Goal: Task Accomplishment & Management: Use online tool/utility

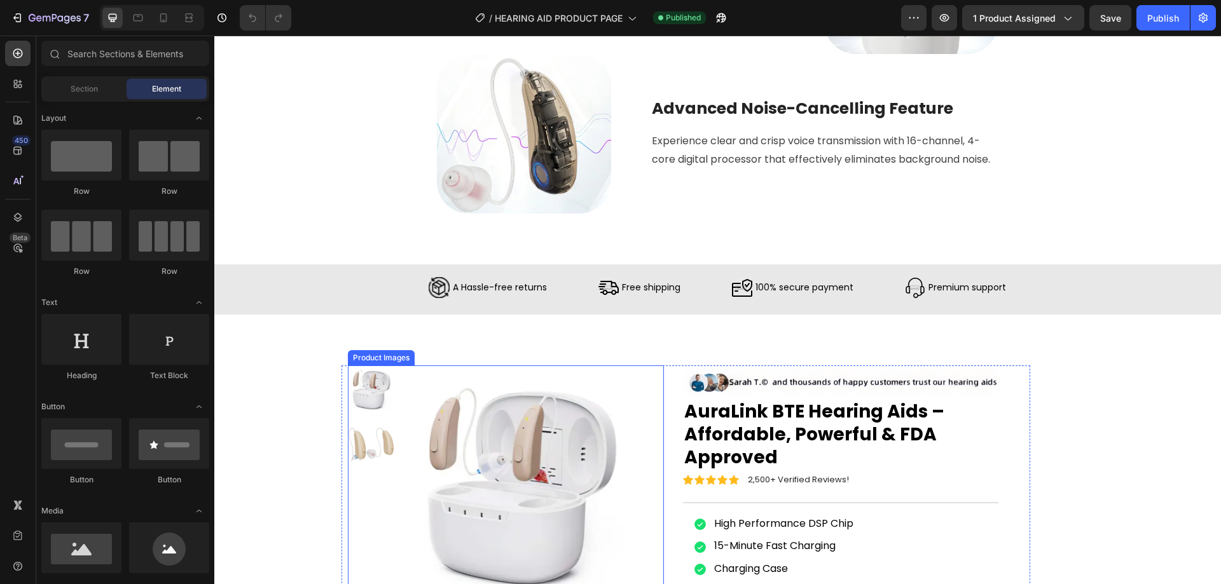
scroll to position [1589, 0]
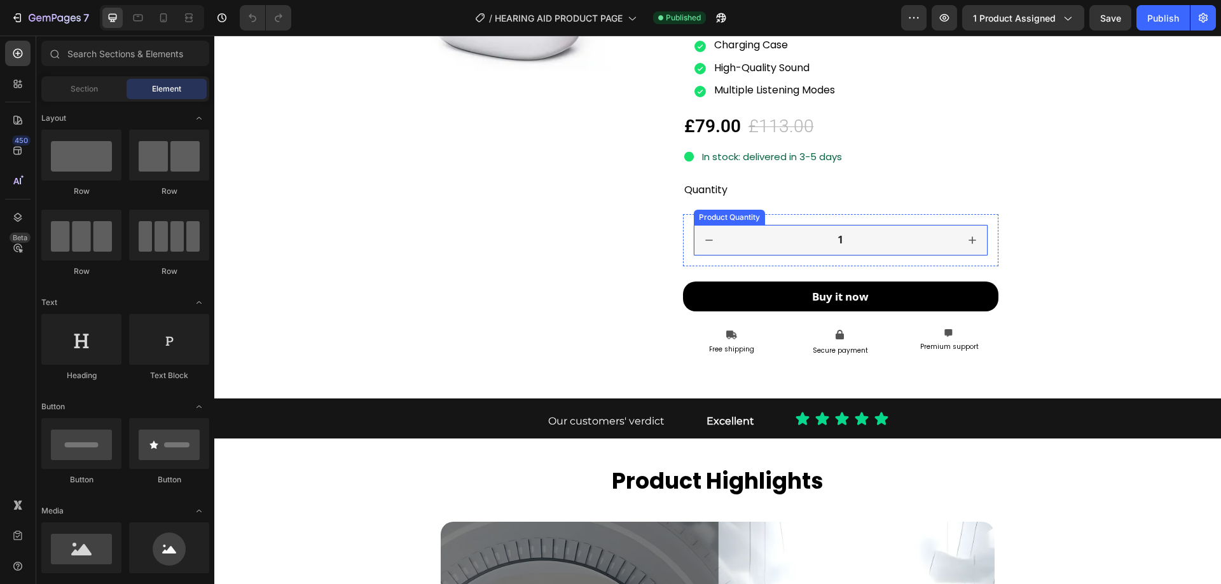
click at [694, 250] on button "decrement" at bounding box center [709, 240] width 31 height 31
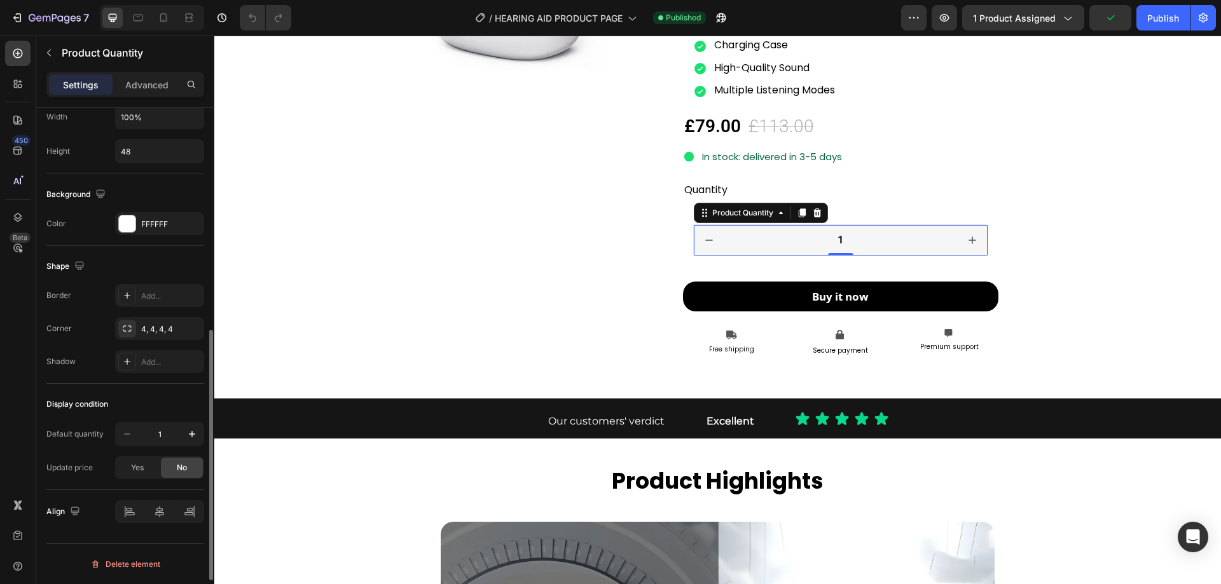
scroll to position [535, 0]
click at [1170, 239] on div "Product Images Icon Icon Icon Icon Icon Icon List 2,500+ Verified Reviews! Text…" at bounding box center [717, 95] width 1006 height 608
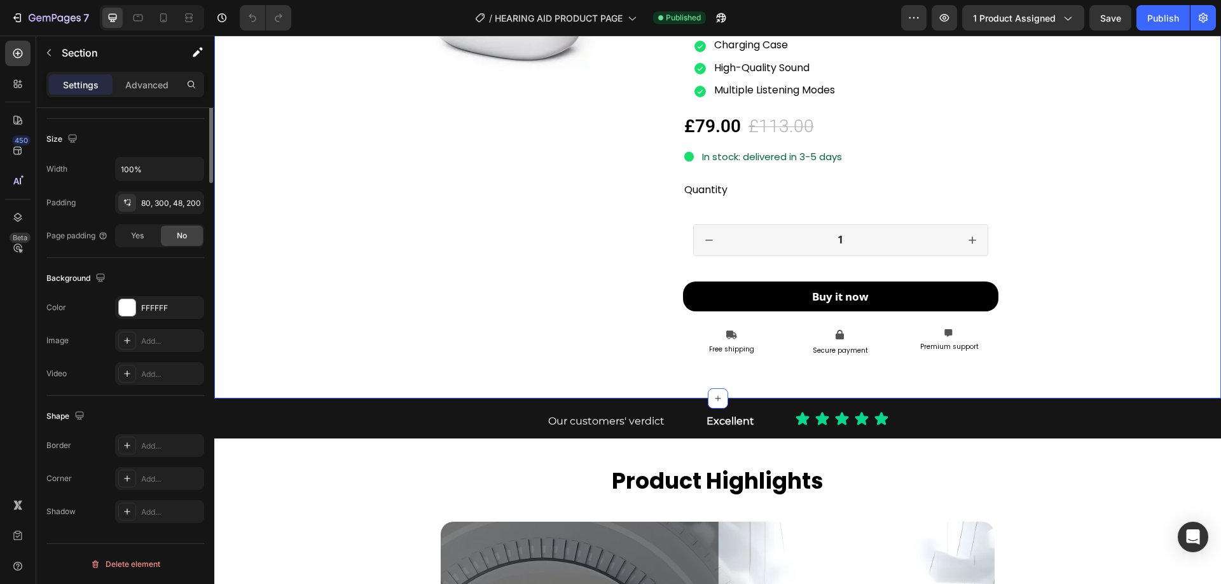
scroll to position [0, 0]
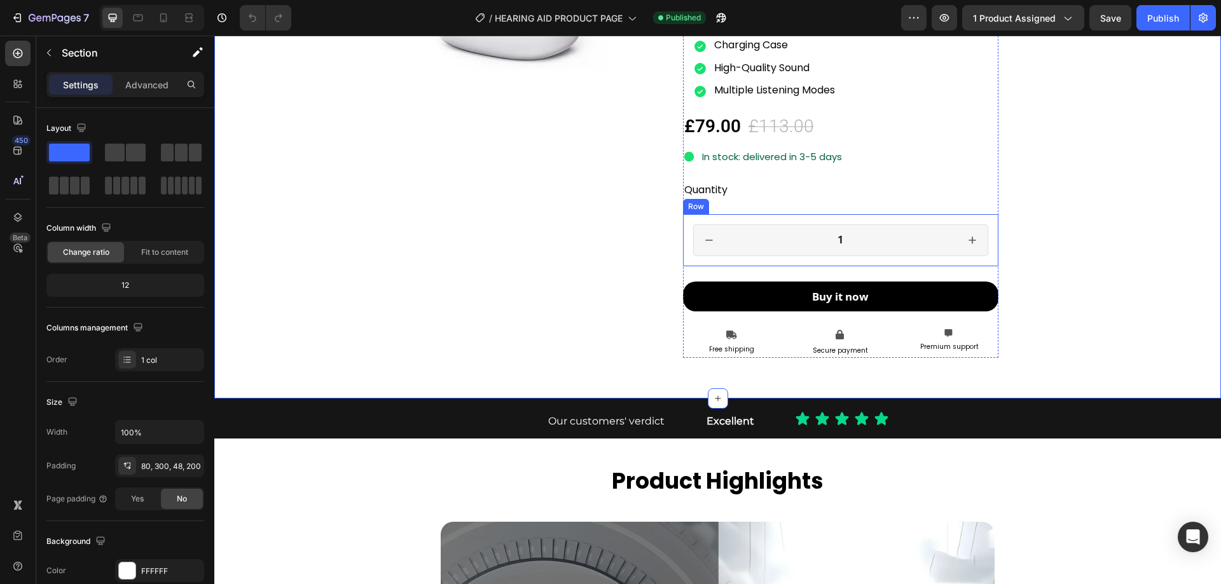
click at [683, 238] on div "1 Product Quantity Row" at bounding box center [841, 240] width 316 height 52
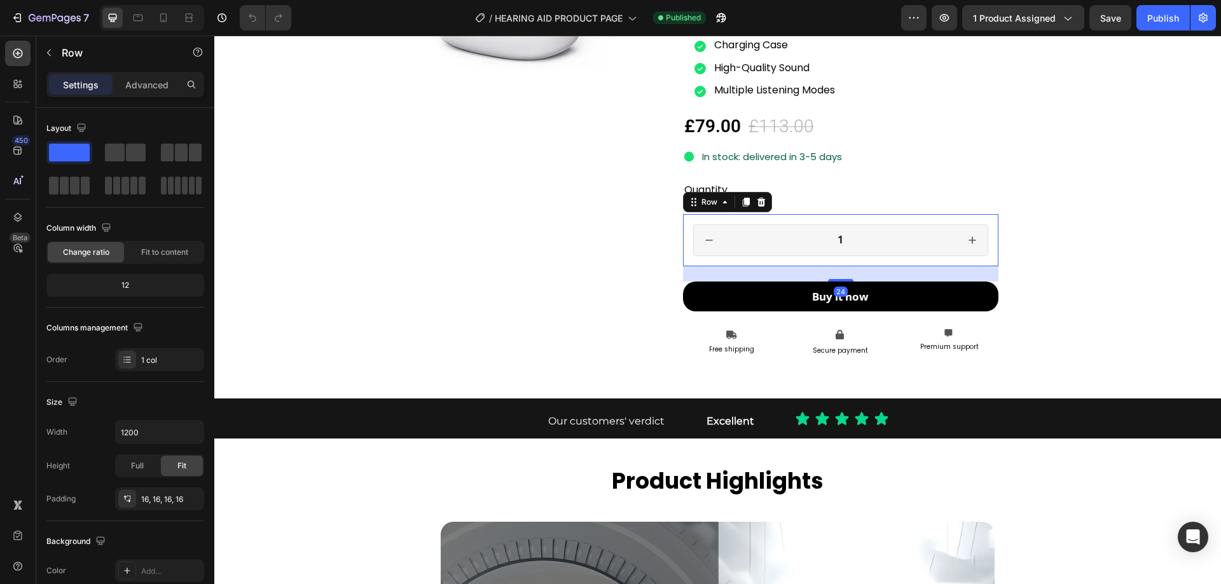
click at [683, 238] on div "1 Product Quantity Row 24" at bounding box center [841, 240] width 316 height 52
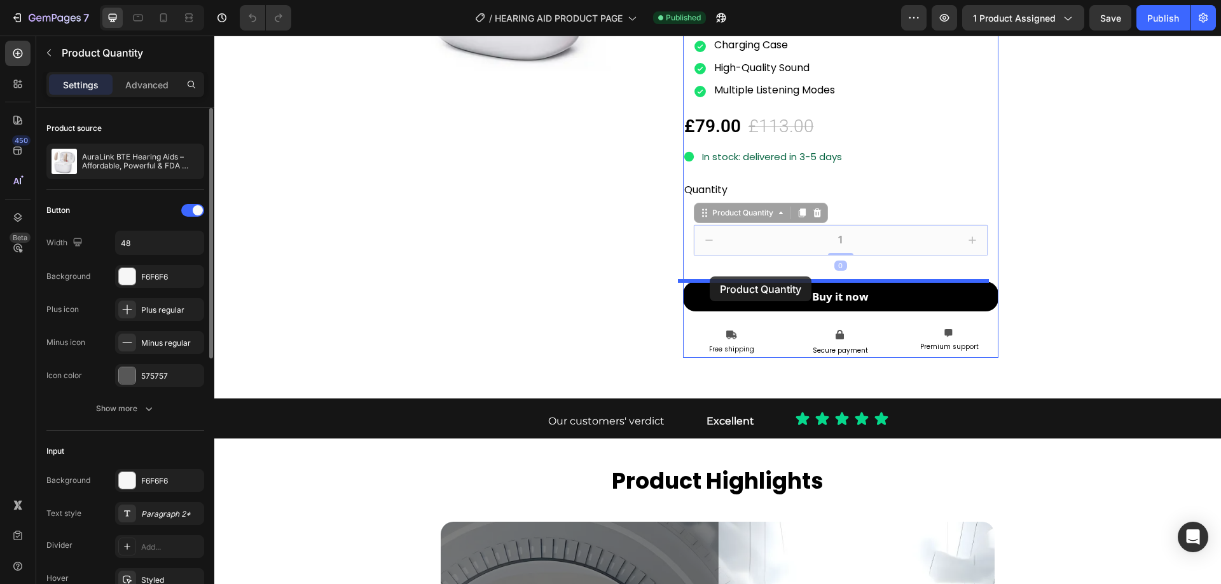
drag, startPoint x: 710, startPoint y: 261, endPoint x: 710, endPoint y: 277, distance: 15.3
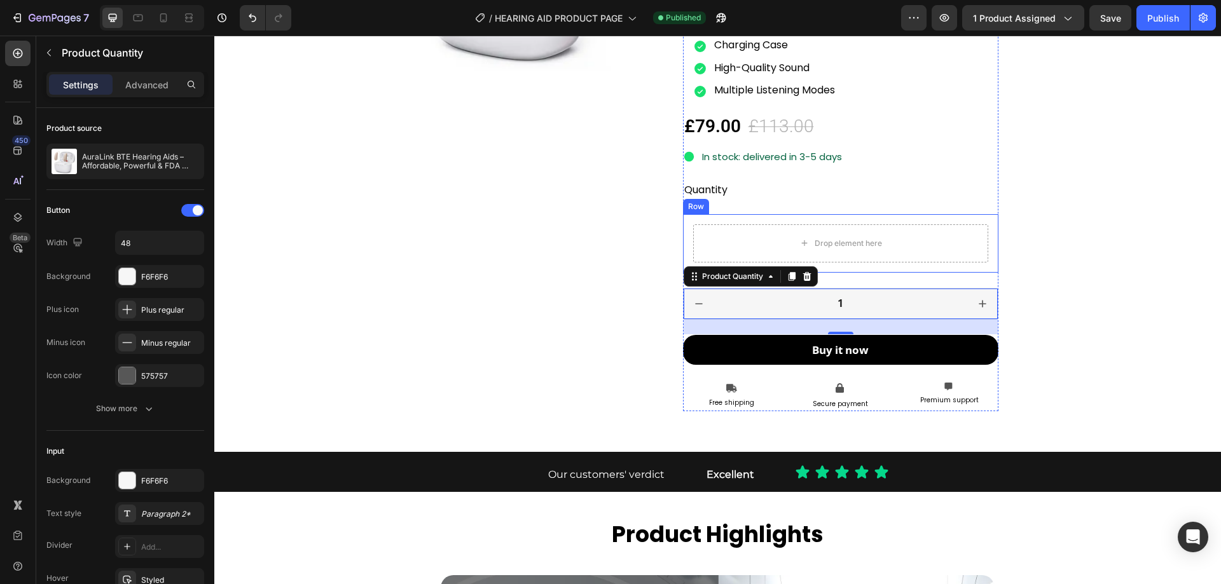
click at [691, 210] on div "Row" at bounding box center [696, 206] width 26 height 15
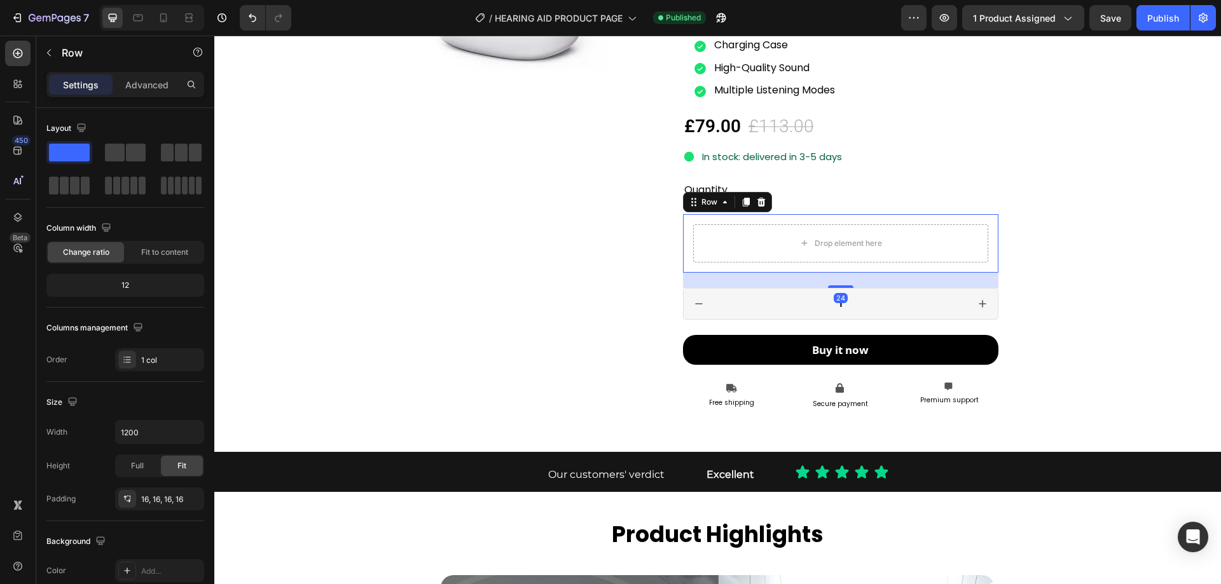
click at [757, 201] on icon at bounding box center [761, 201] width 8 height 9
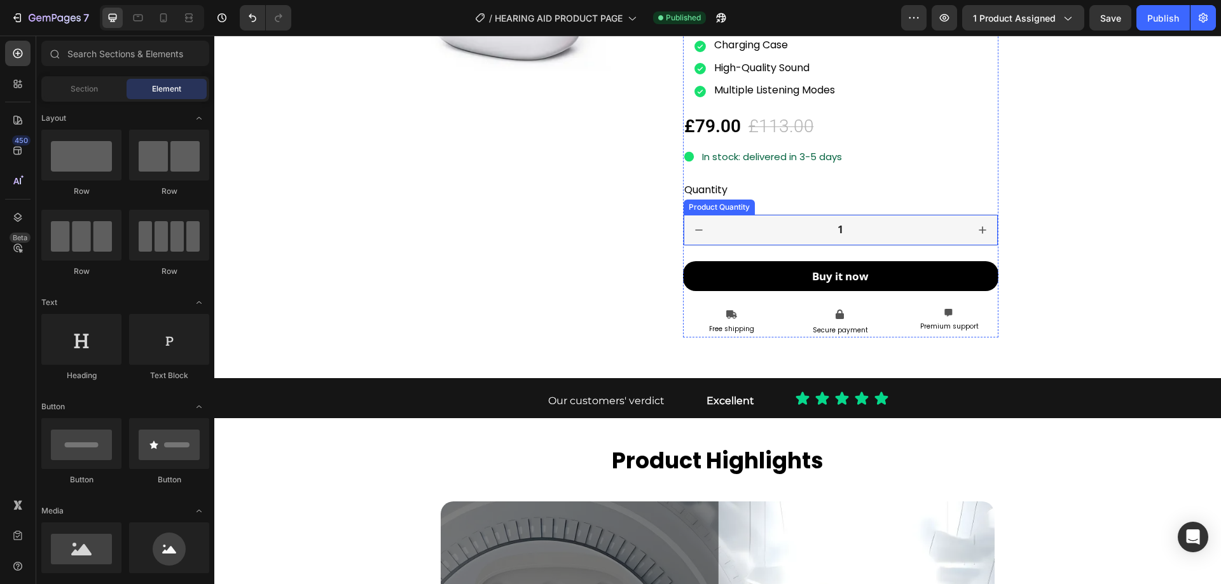
drag, startPoint x: 720, startPoint y: 226, endPoint x: 662, endPoint y: 252, distance: 64.0
click at [720, 226] on input "1" at bounding box center [841, 230] width 254 height 31
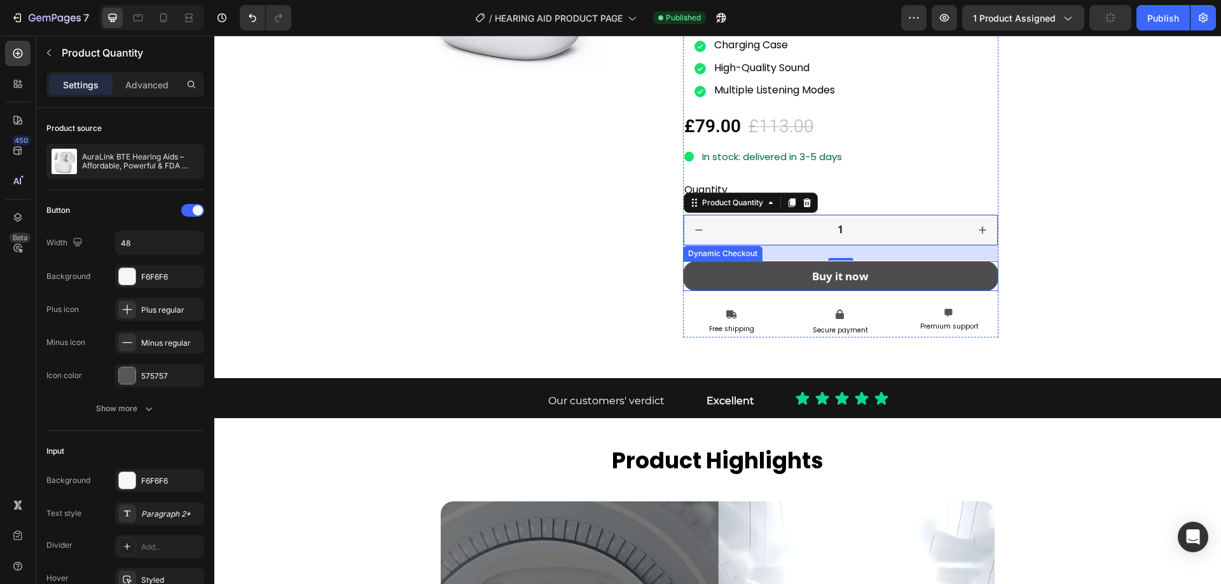
click at [717, 272] on button "Buy it now" at bounding box center [841, 276] width 316 height 31
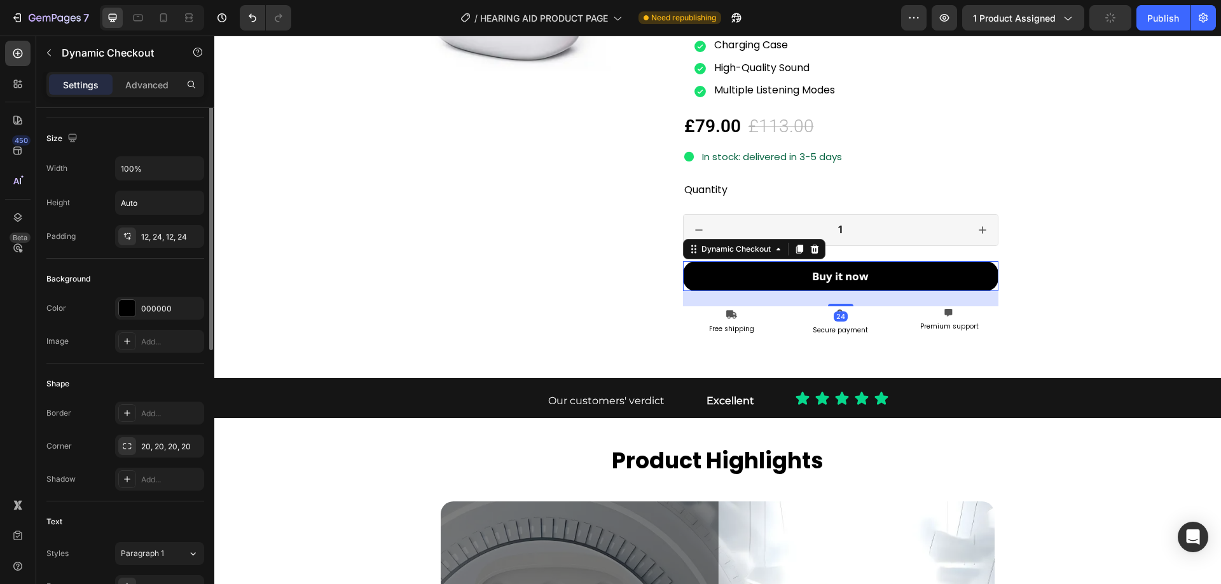
scroll to position [191, 0]
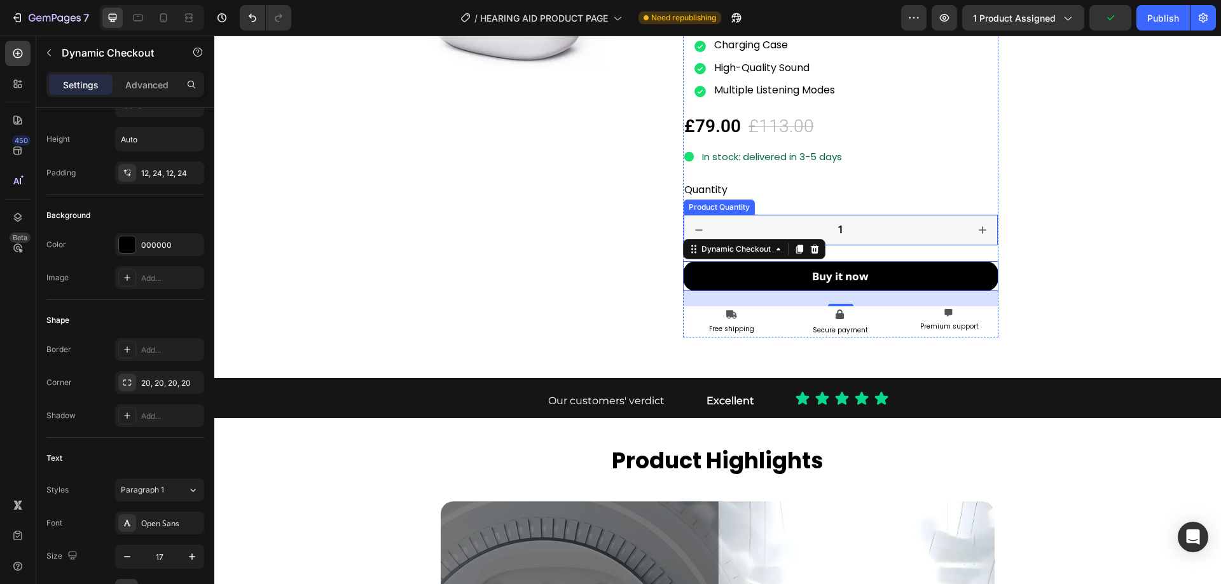
click at [744, 219] on input "1" at bounding box center [841, 230] width 254 height 31
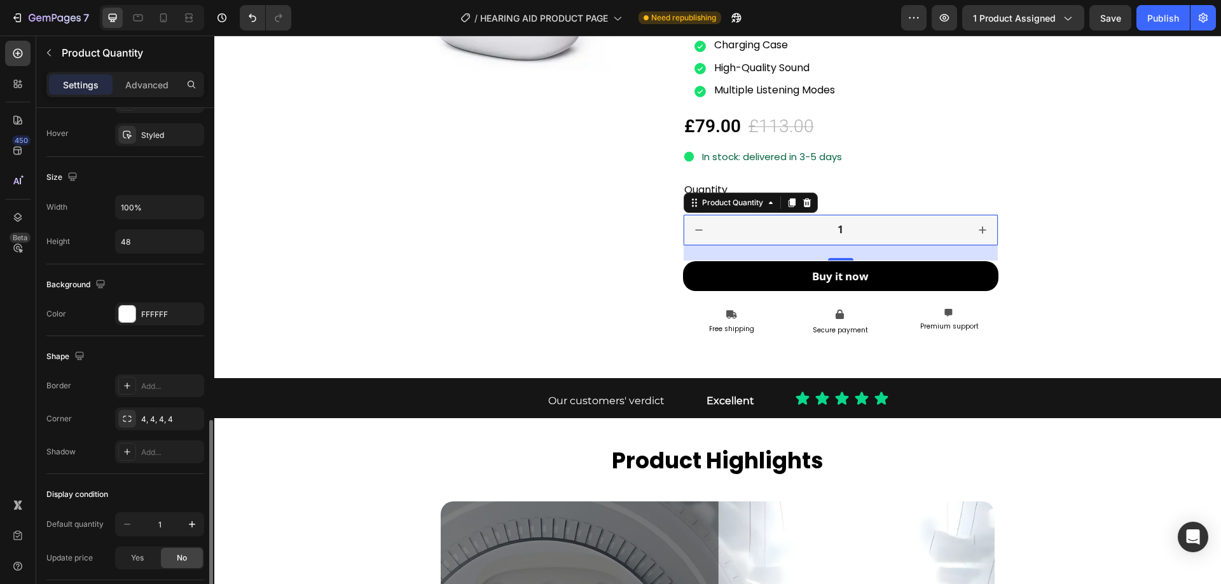
scroll to position [509, 0]
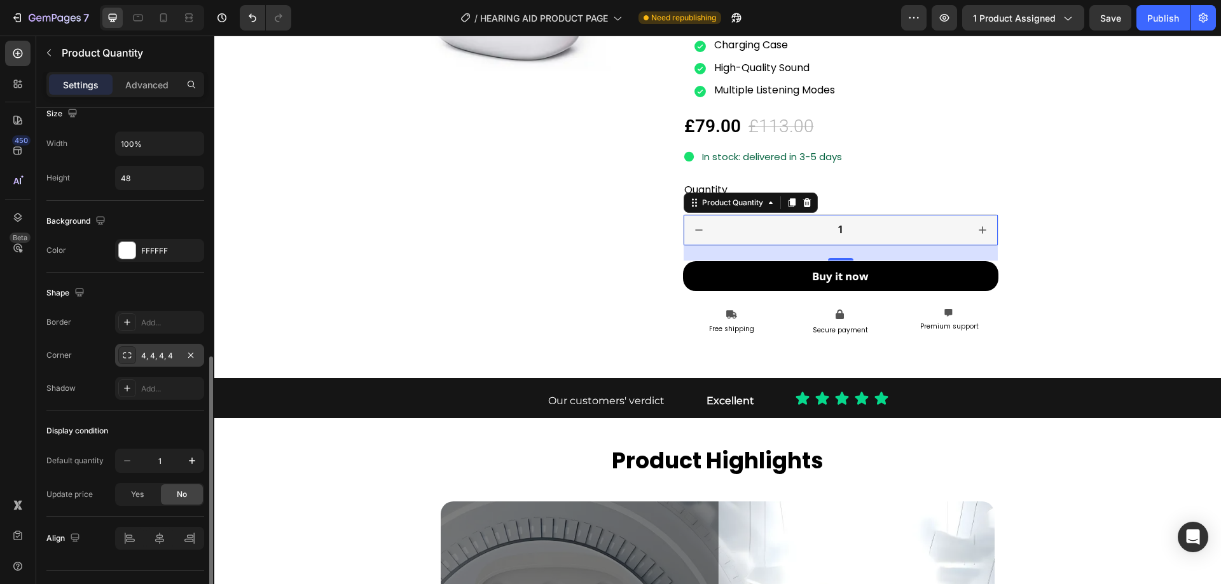
click at [167, 353] on div "4, 4, 4, 4" at bounding box center [159, 355] width 37 height 11
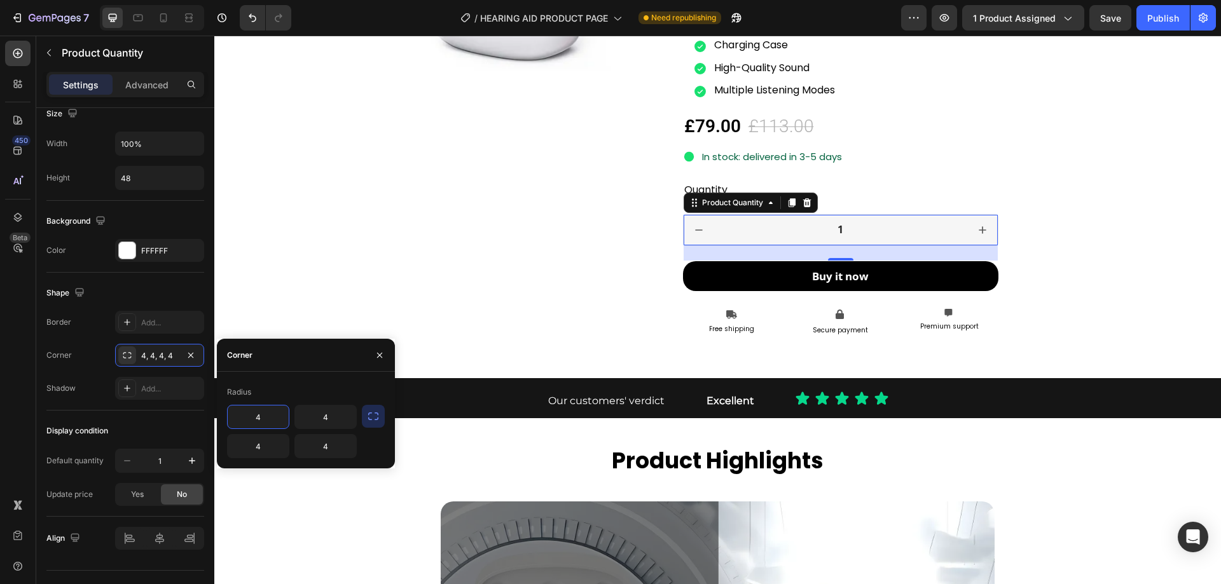
click at [263, 413] on input "4" at bounding box center [258, 417] width 61 height 23
type input "20"
click at [379, 420] on icon "button" at bounding box center [373, 416] width 13 height 13
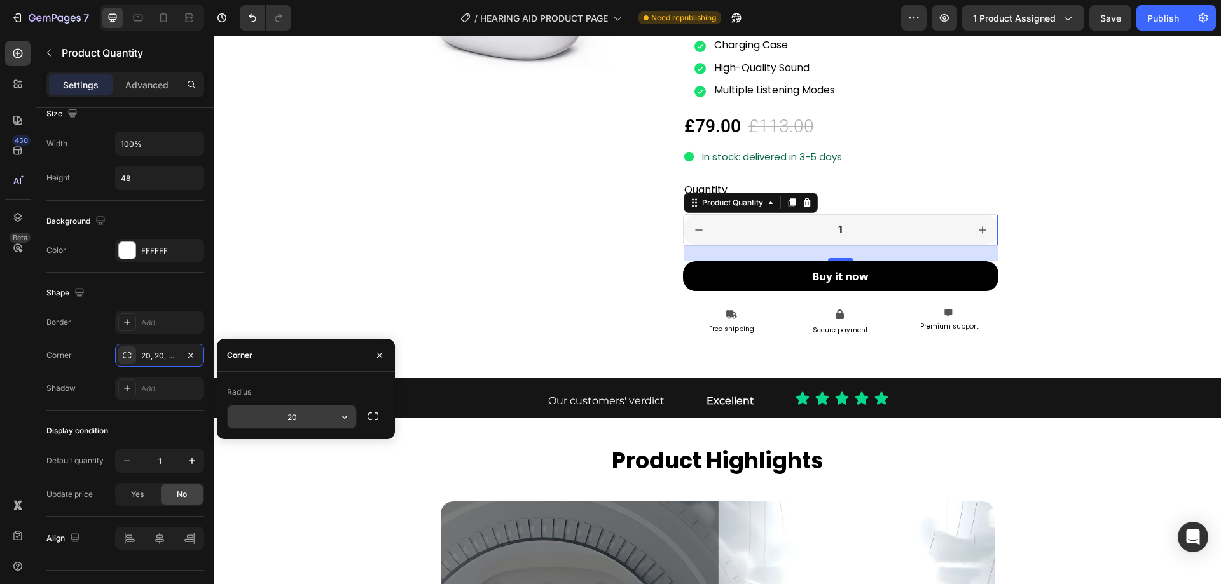
click at [324, 417] on input "20" at bounding box center [292, 417] width 128 height 23
click at [355, 273] on div "Product Images" at bounding box center [506, 90] width 316 height 496
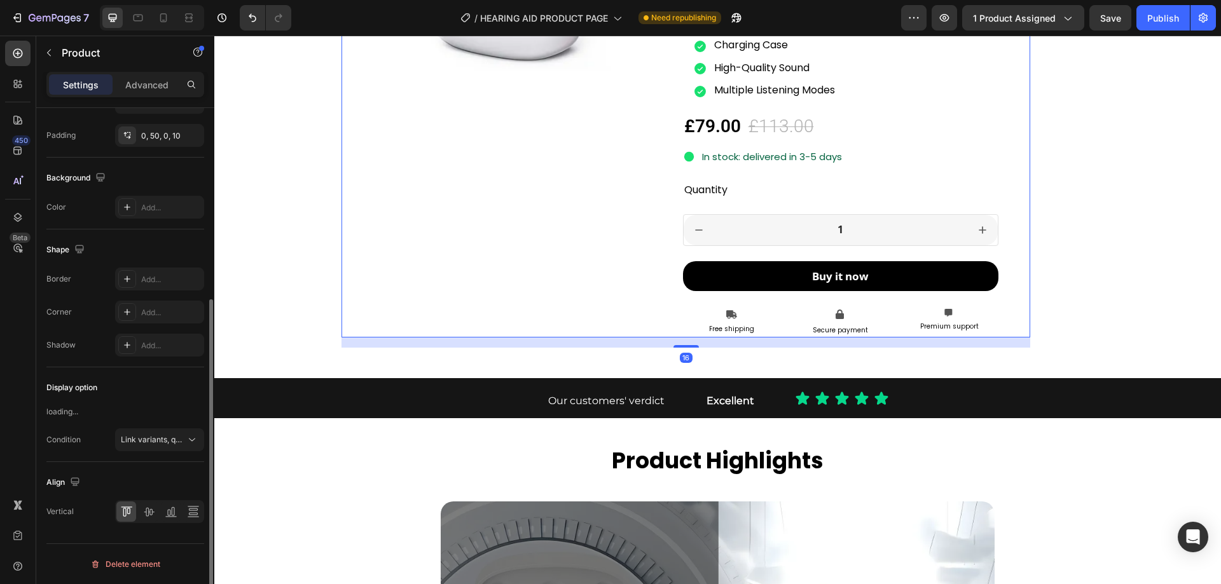
scroll to position [0, 0]
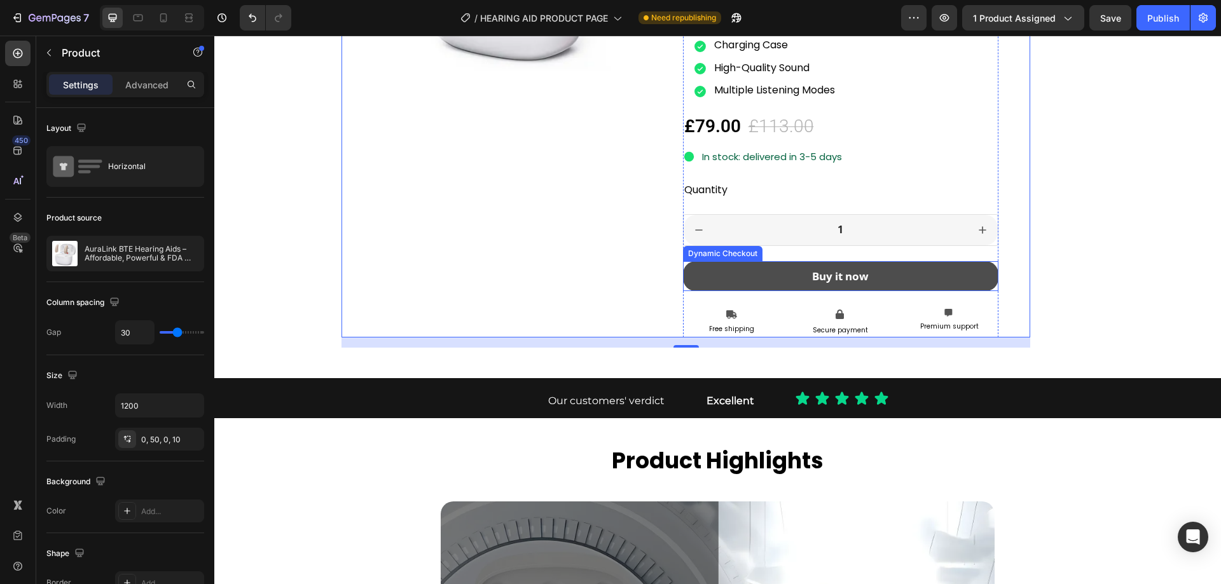
click at [767, 285] on button "Buy it now" at bounding box center [841, 276] width 316 height 31
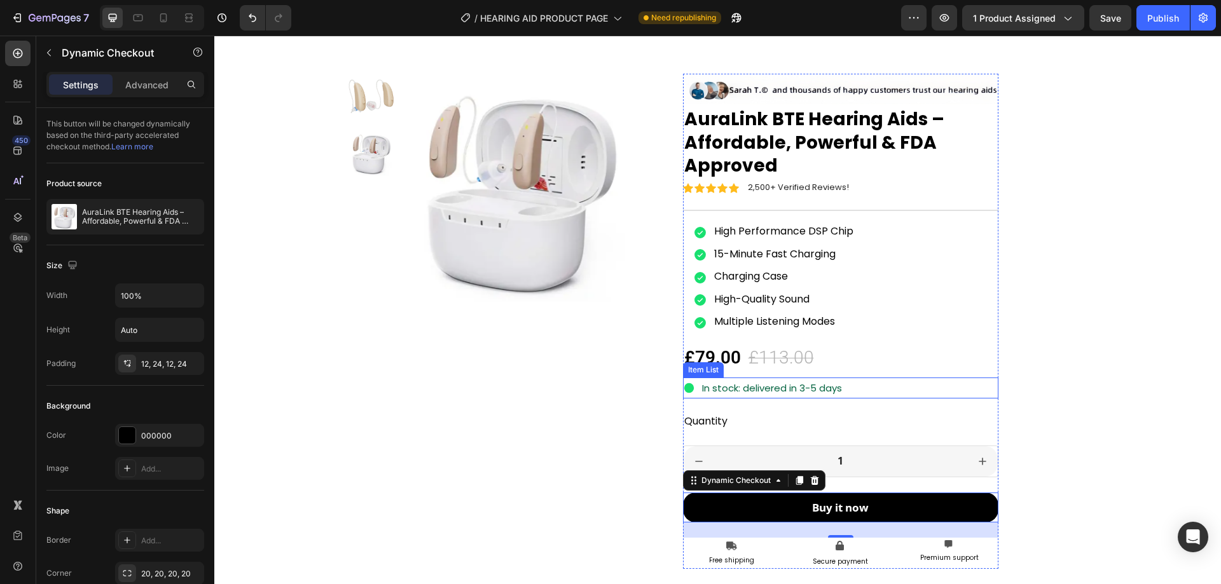
scroll to position [1399, 0]
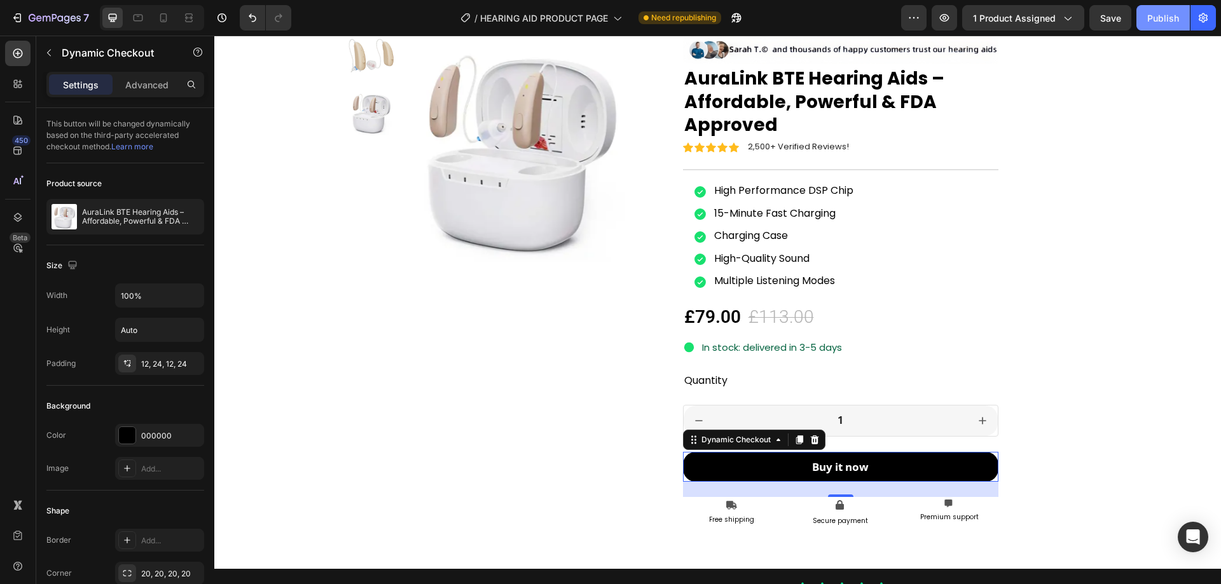
click at [1162, 25] on button "Publish" at bounding box center [1162, 17] width 53 height 25
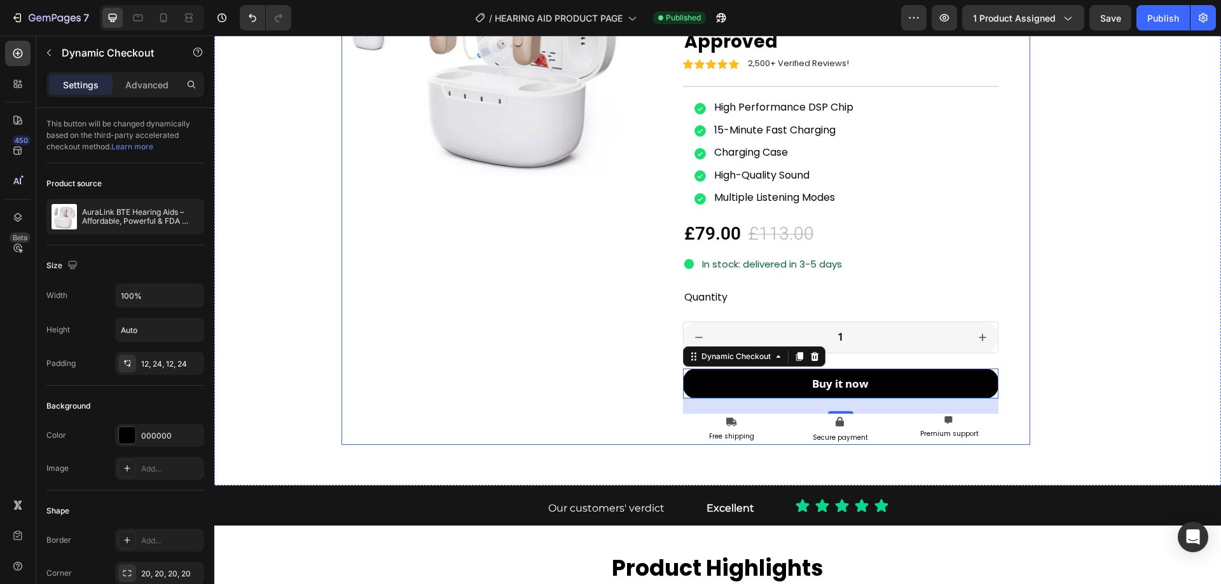
scroll to position [1526, 0]
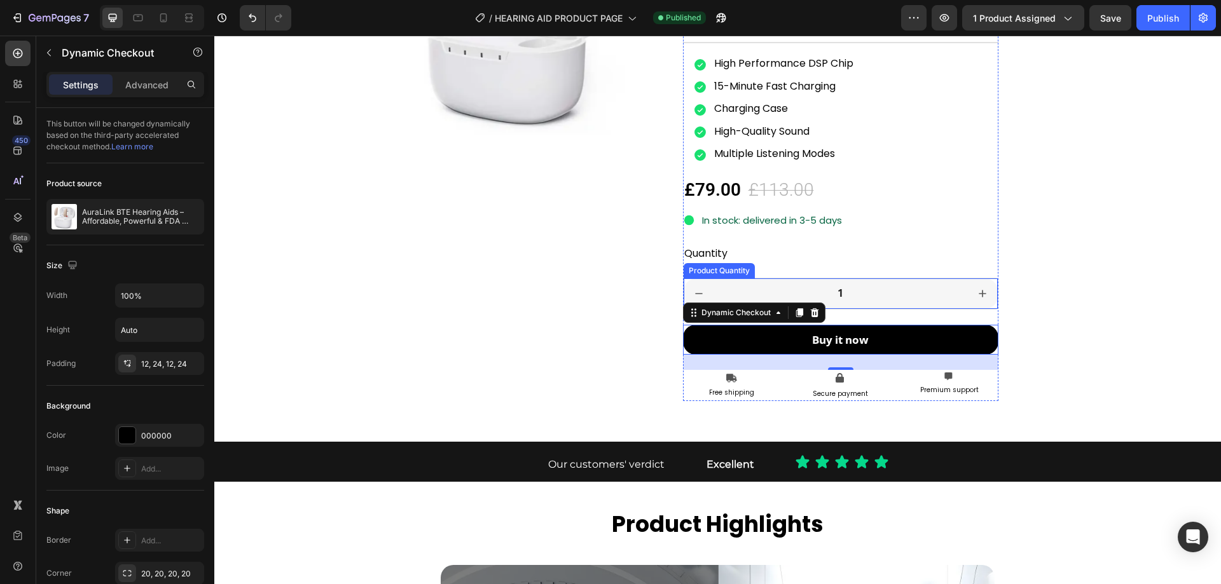
click at [717, 287] on input "1" at bounding box center [841, 293] width 254 height 31
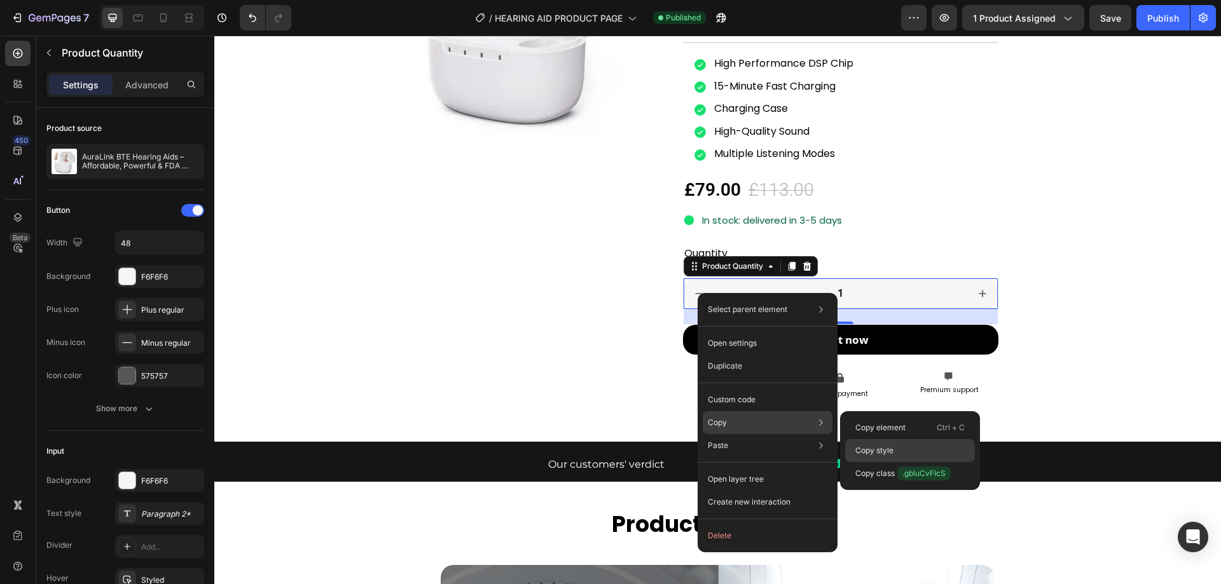
click at [876, 449] on p "Copy style" at bounding box center [874, 450] width 38 height 11
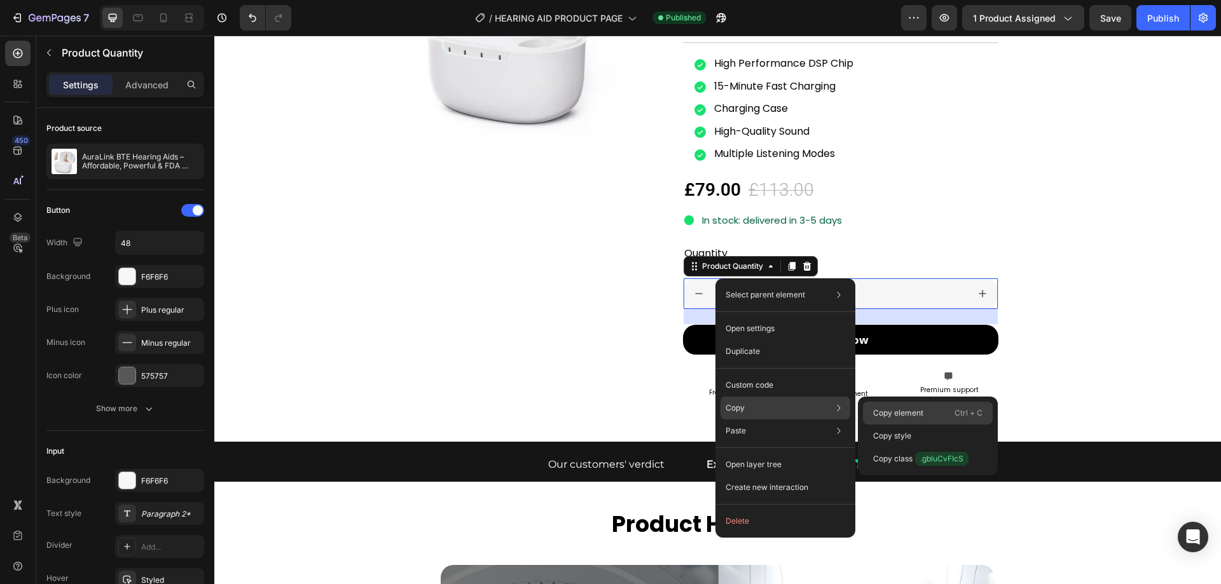
click at [892, 415] on p "Copy element" at bounding box center [898, 413] width 50 height 11
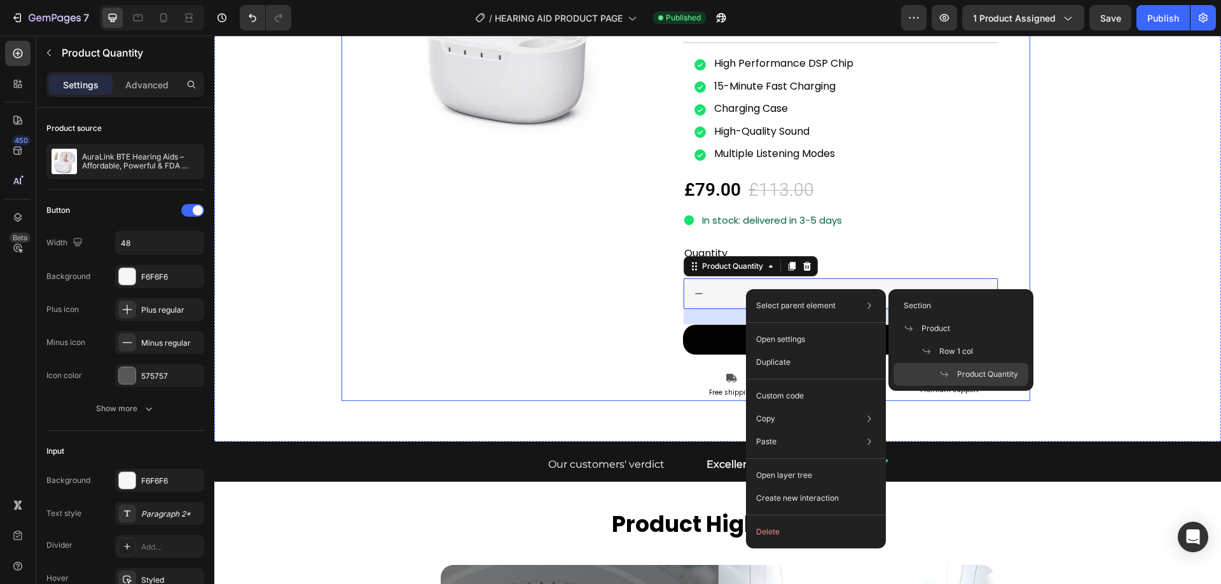
click at [1001, 245] on div "Product Images Icon Icon Icon Icon Icon Icon List 2,500+ Verified Reviews! Text…" at bounding box center [685, 154] width 689 height 496
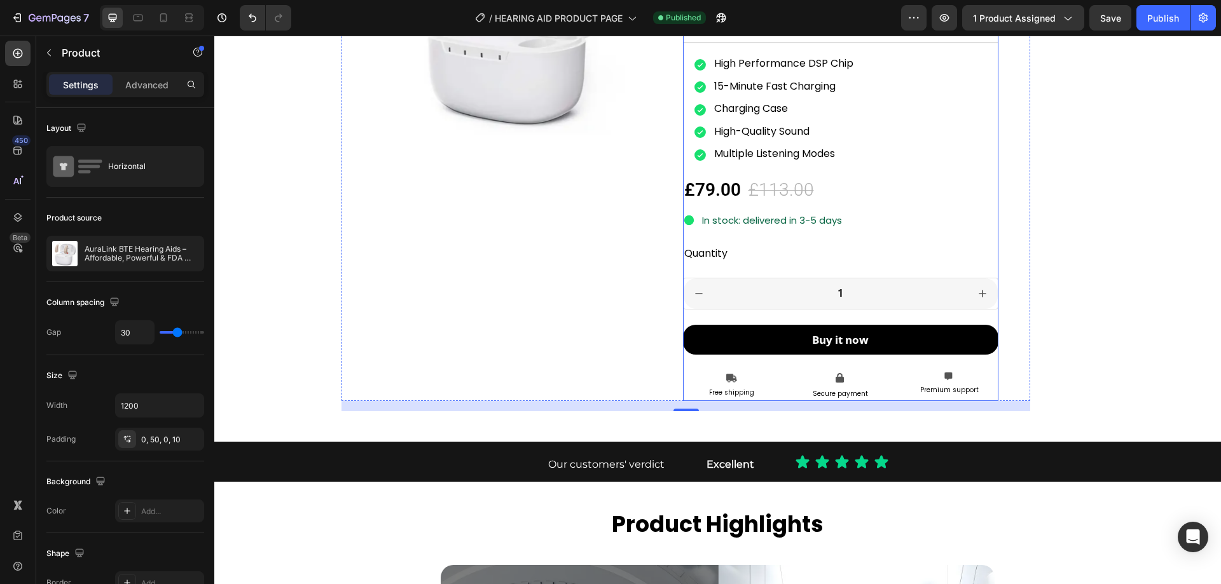
click at [712, 268] on div "Icon Icon Icon Icon Icon Icon List 2,500+ Verified Reviews! Text Block Row Imag…" at bounding box center [841, 154] width 316 height 496
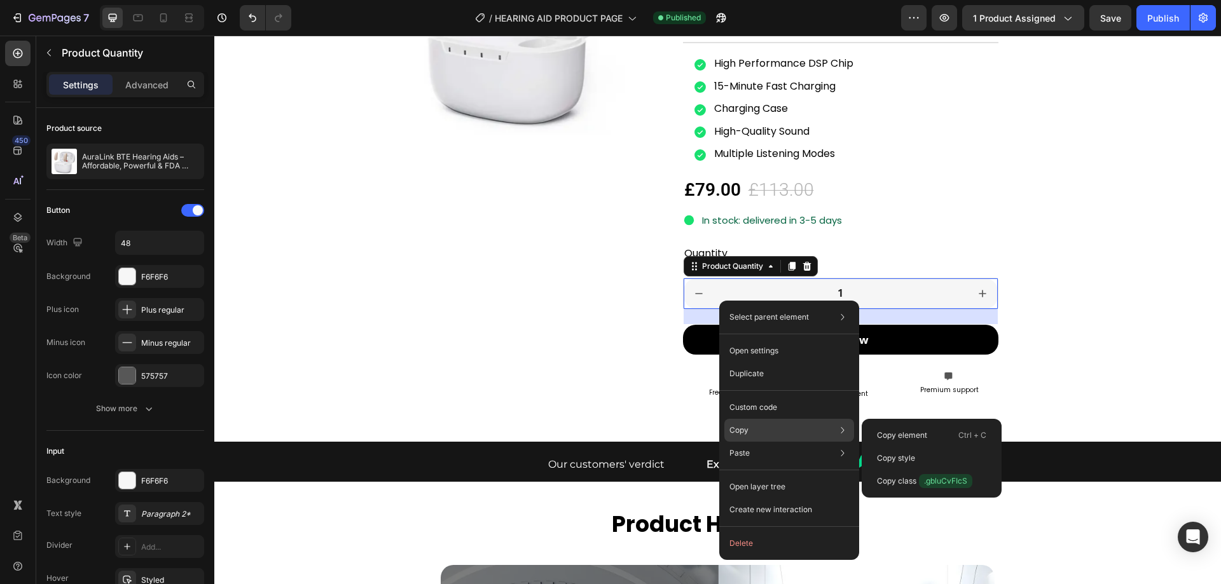
click at [757, 432] on div "Copy Copy element Ctrl + C Copy style Copy class .gbluCvFIcS" at bounding box center [789, 430] width 130 height 23
click at [902, 434] on p "Copy element" at bounding box center [902, 435] width 50 height 11
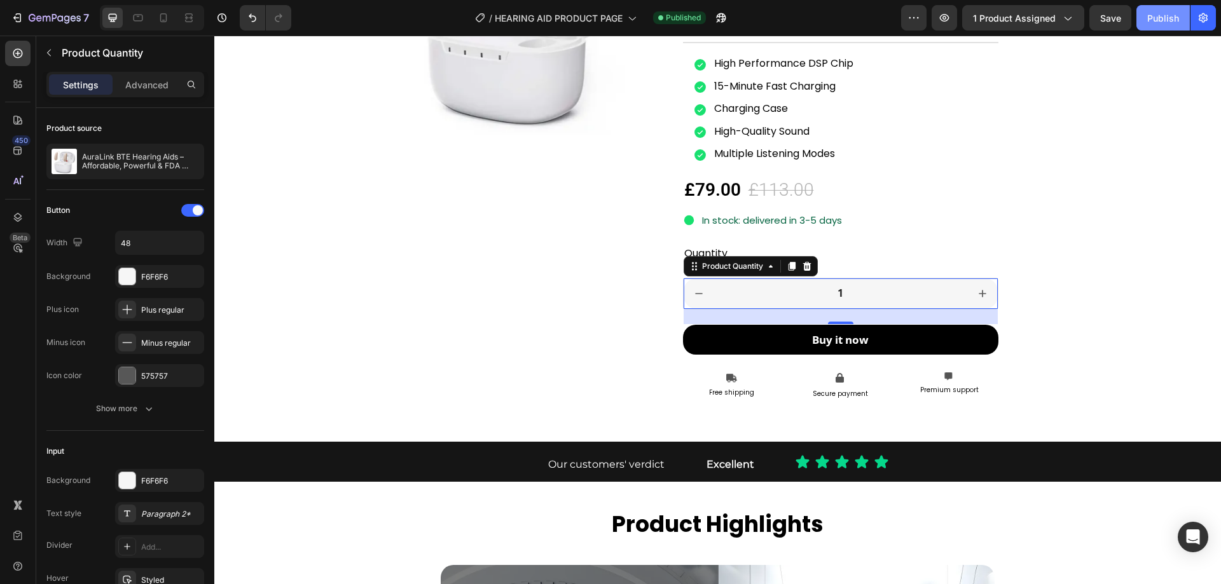
click at [1151, 18] on div "Publish" at bounding box center [1163, 17] width 32 height 13
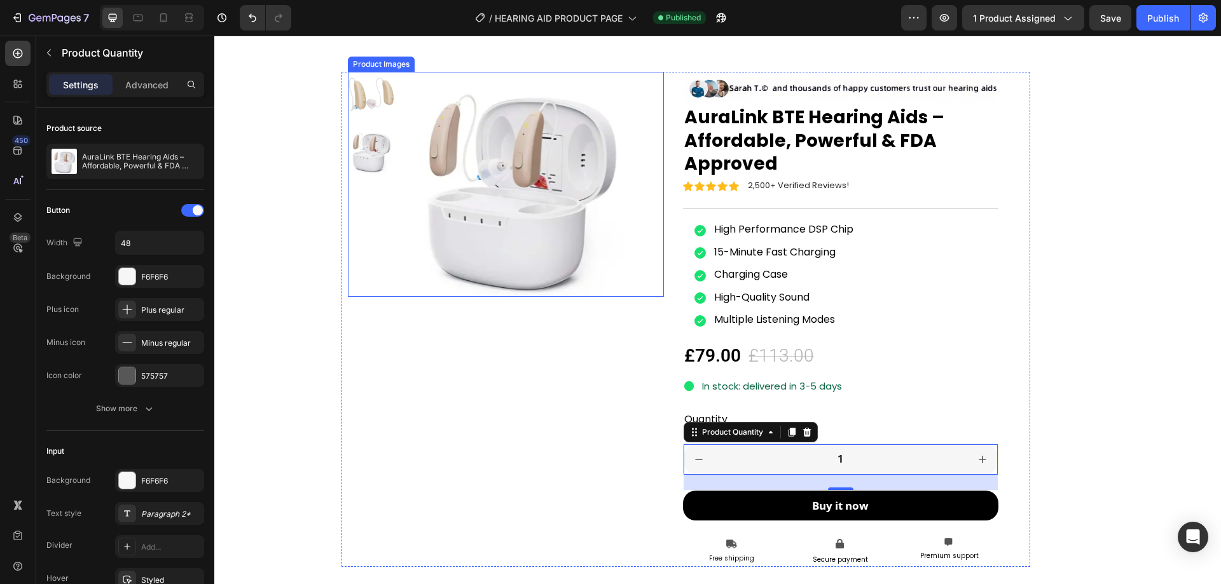
scroll to position [1399, 0]
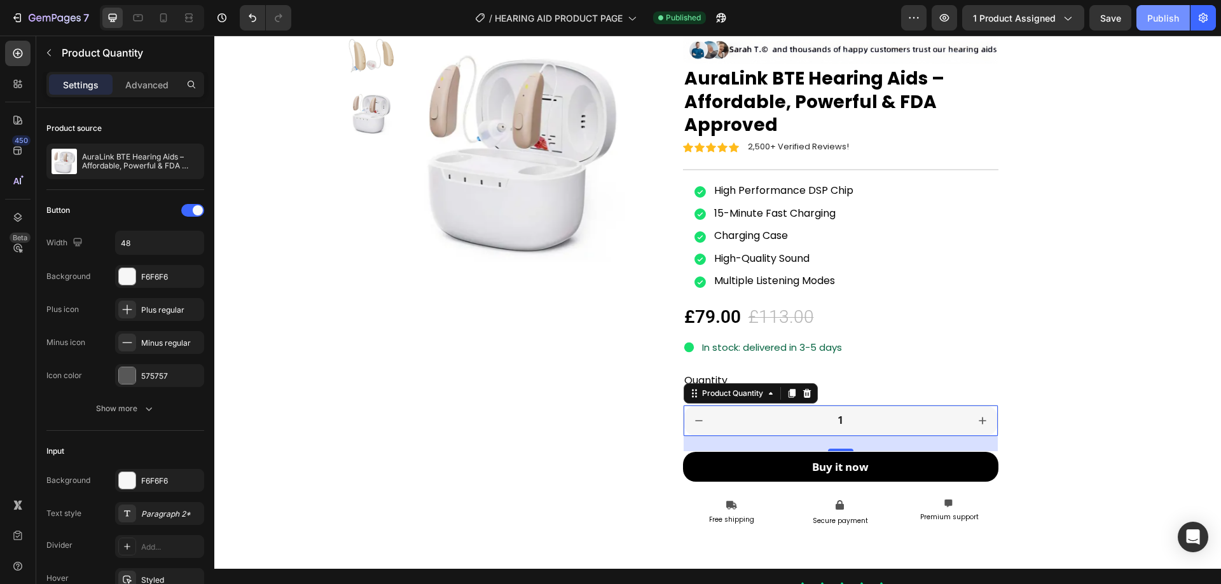
click at [1162, 22] on div "Publish" at bounding box center [1163, 17] width 32 height 13
click at [1153, 14] on div "Publish" at bounding box center [1163, 17] width 32 height 13
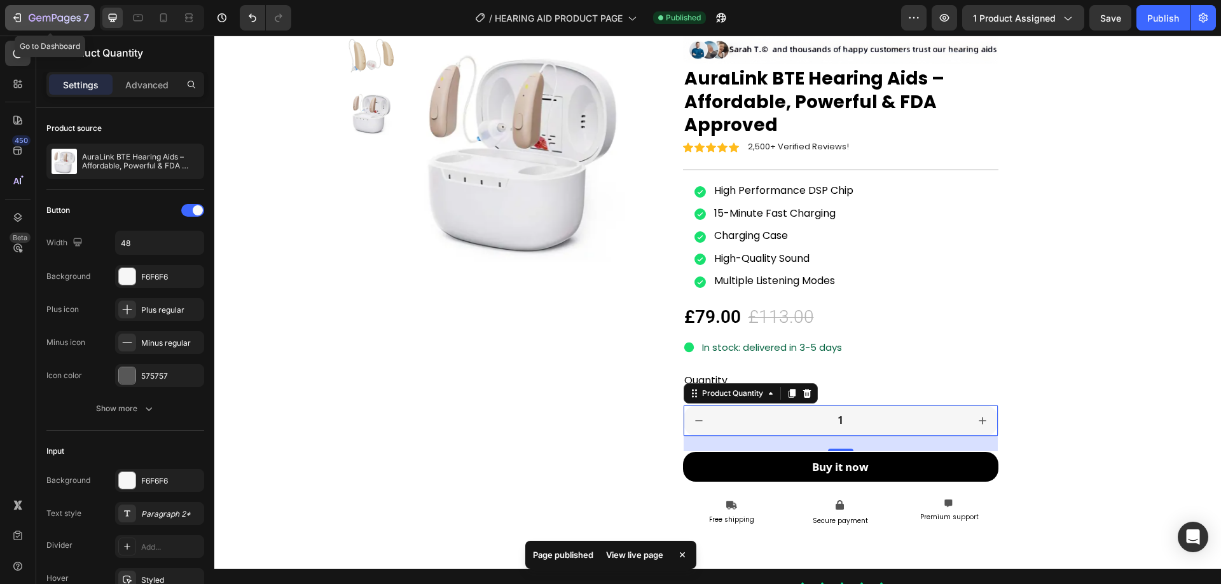
click at [25, 15] on div "7" at bounding box center [50, 17] width 78 height 15
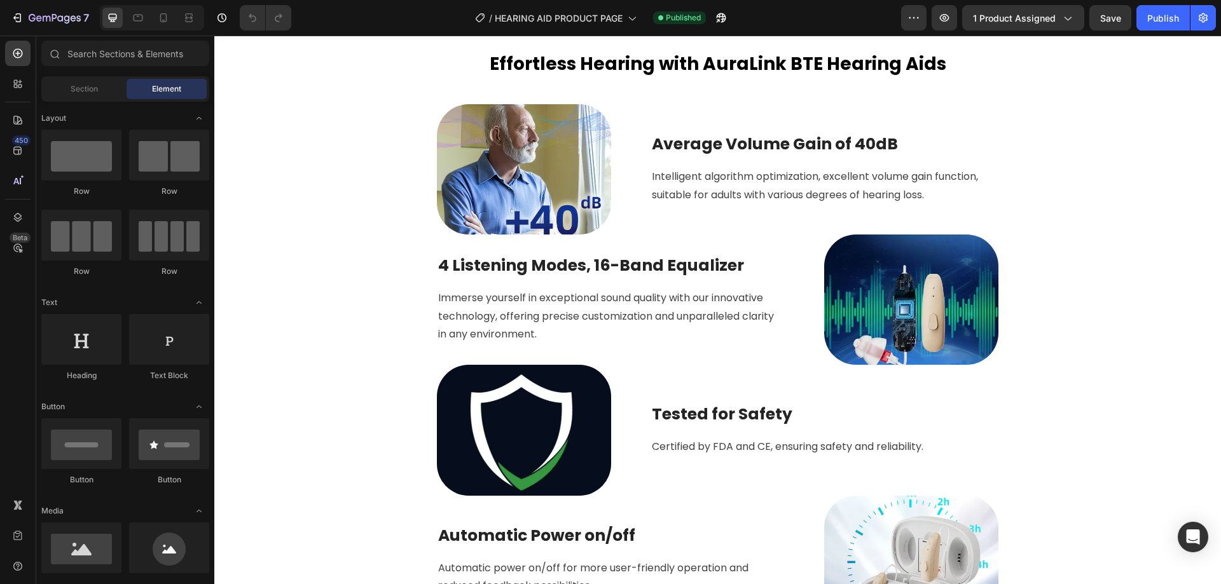
scroll to position [254, 0]
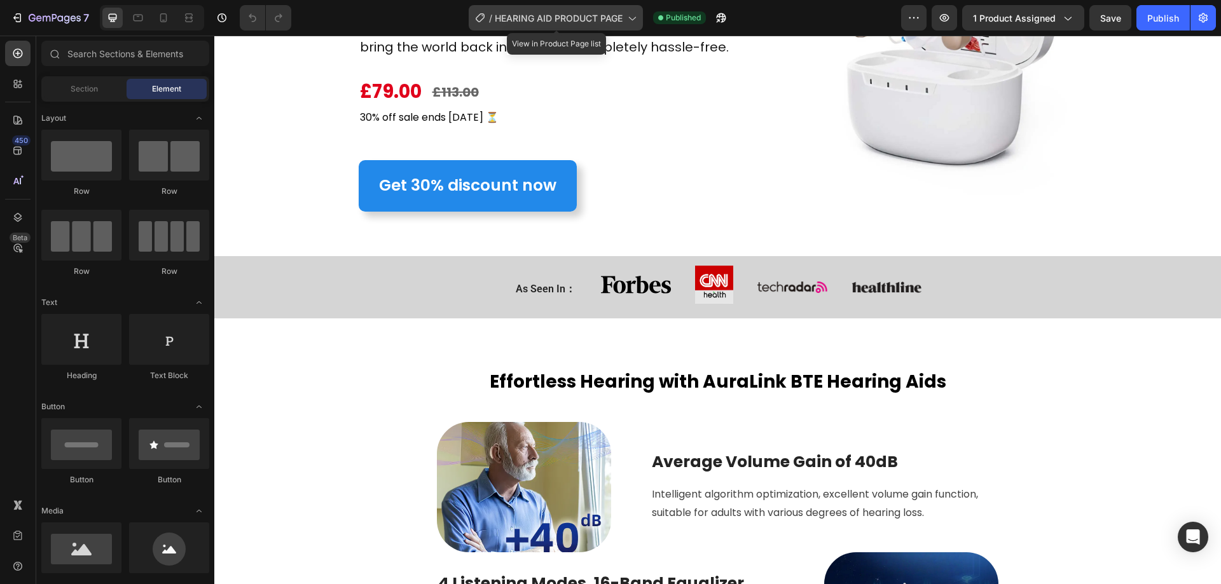
click at [575, 13] on span "HEARING AID PRODUCT PAGE" at bounding box center [559, 17] width 128 height 13
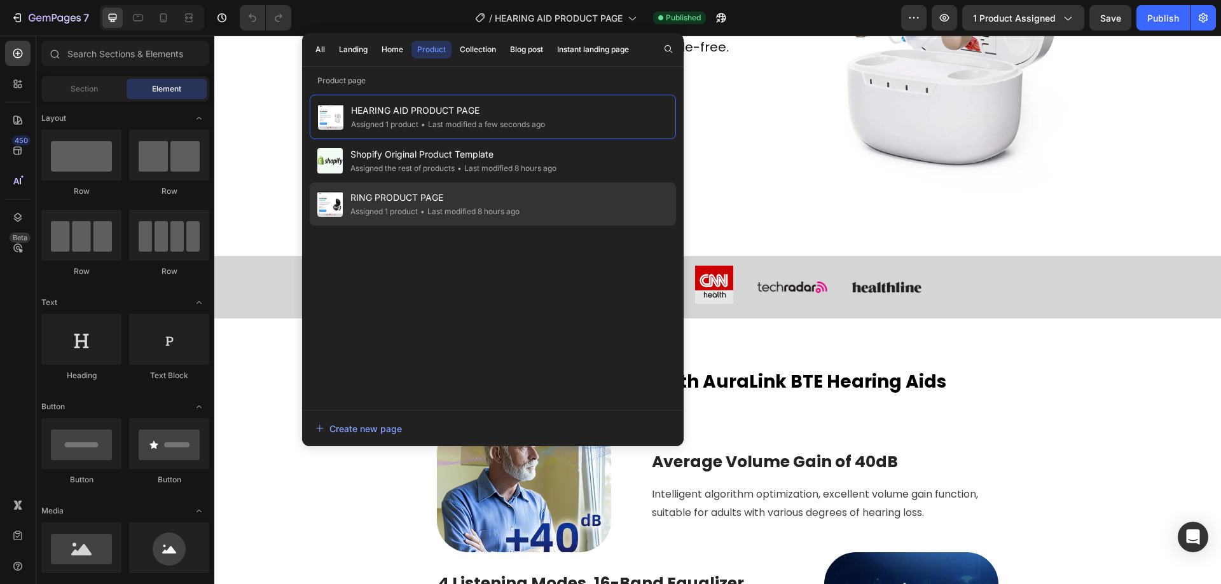
click at [504, 200] on span "RING PRODUCT PAGE" at bounding box center [434, 197] width 169 height 15
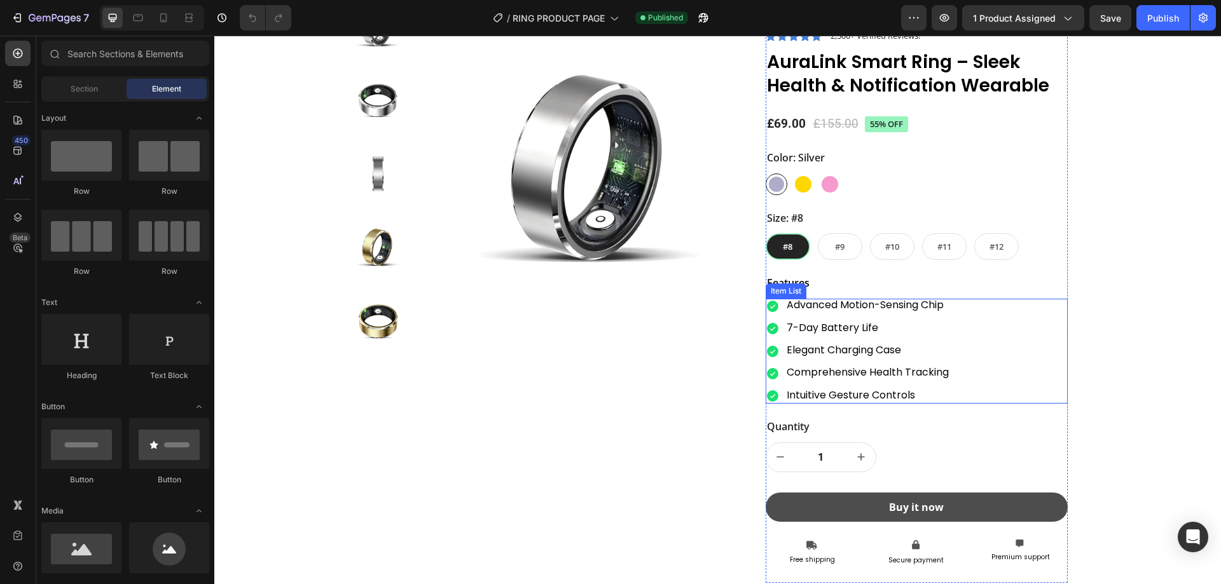
scroll to position [1526, 0]
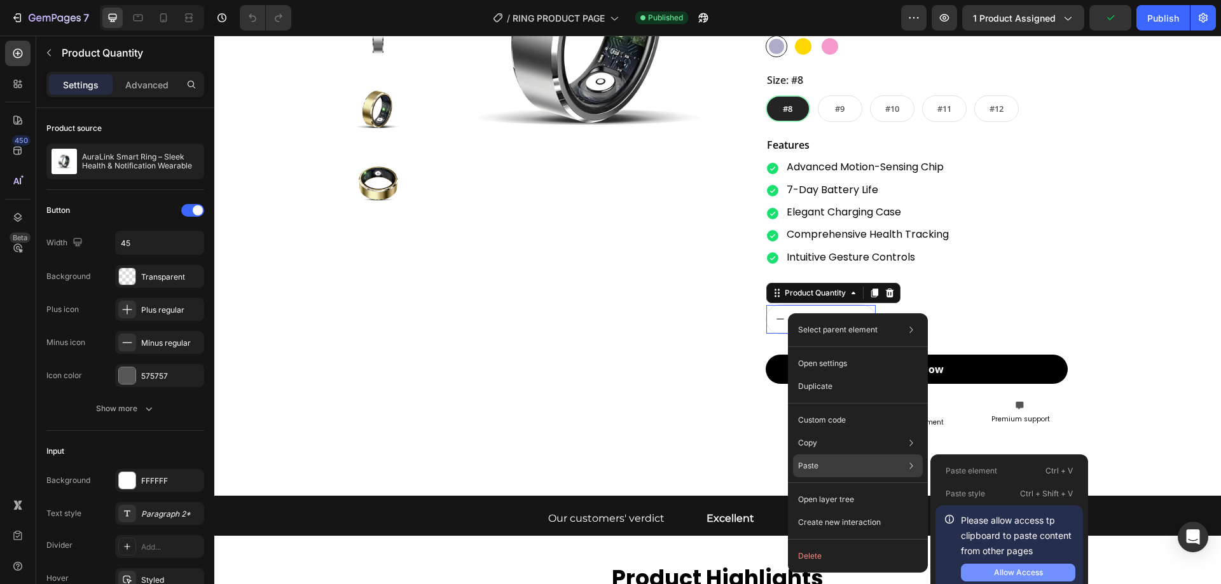
click at [1008, 575] on div "Allow Access" at bounding box center [1018, 572] width 49 height 11
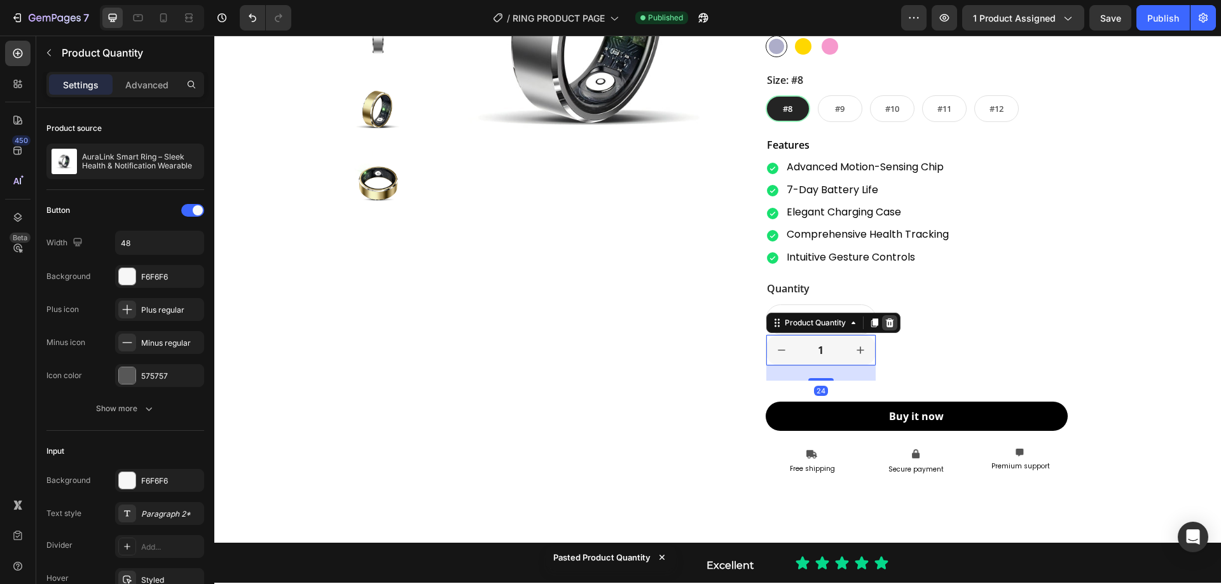
click at [884, 327] on icon at bounding box center [889, 323] width 10 height 10
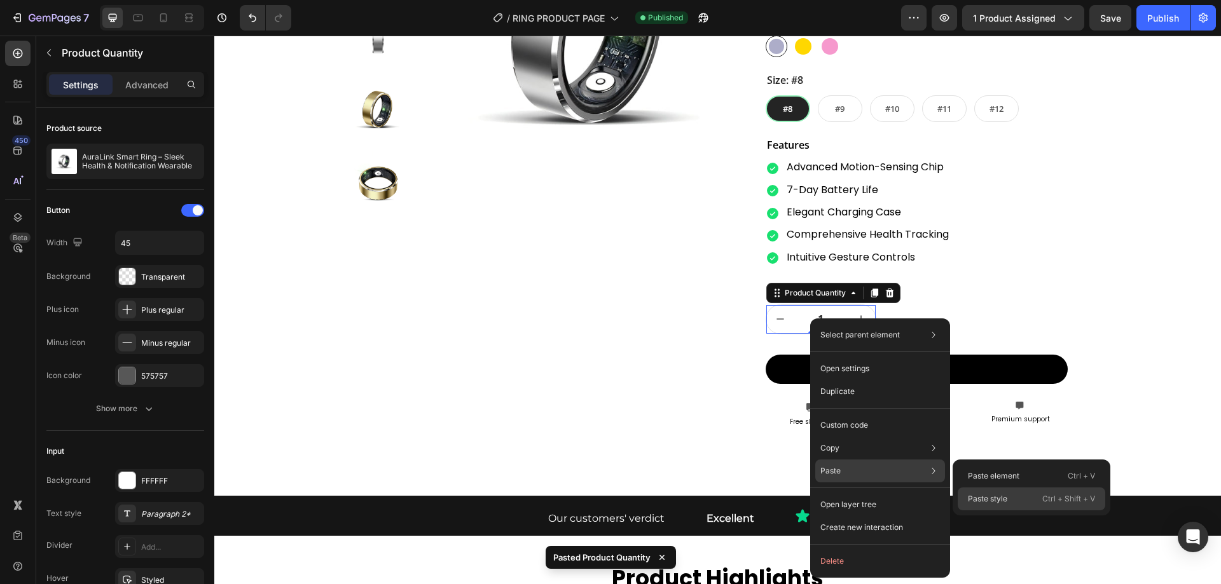
click at [976, 499] on p "Paste style" at bounding box center [987, 498] width 39 height 11
type input "48"
type input "100%"
type input "48"
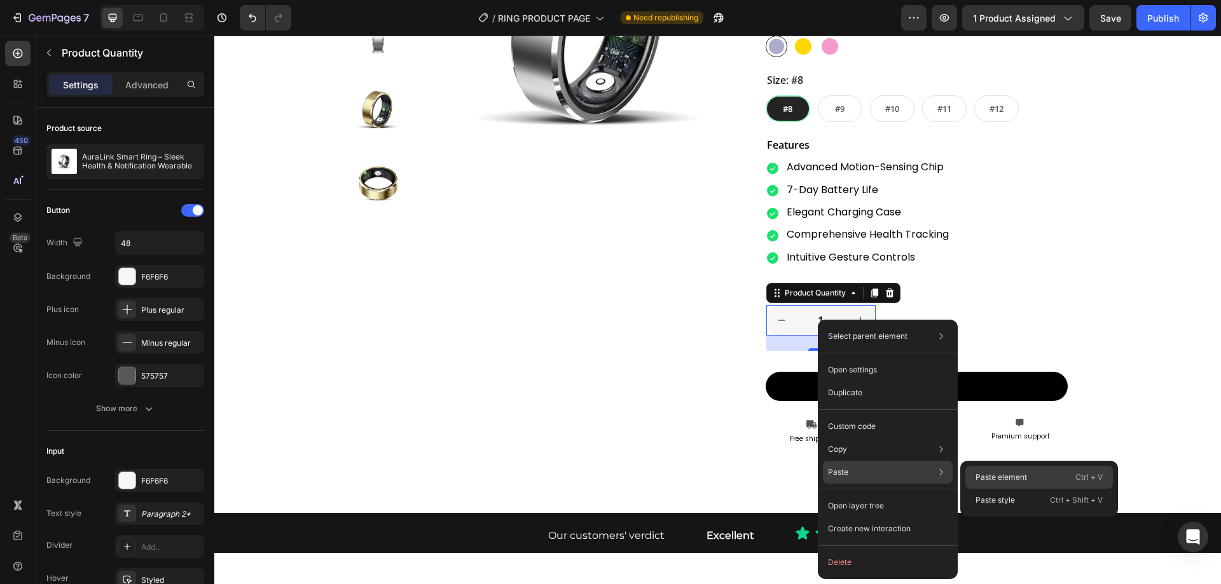
drag, startPoint x: 999, startPoint y: 481, endPoint x: 690, endPoint y: 366, distance: 329.7
click at [999, 481] on p "Paste element" at bounding box center [1000, 477] width 51 height 11
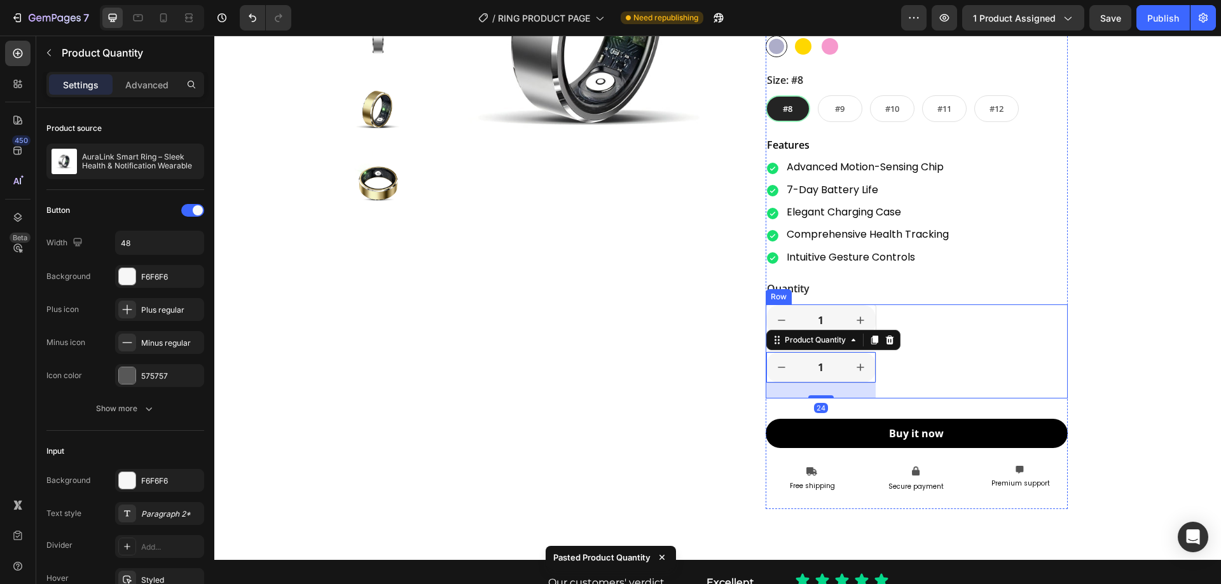
click at [902, 377] on div "1 Product Quantity 1 Product Quantity 24 Row Row" at bounding box center [916, 352] width 302 height 94
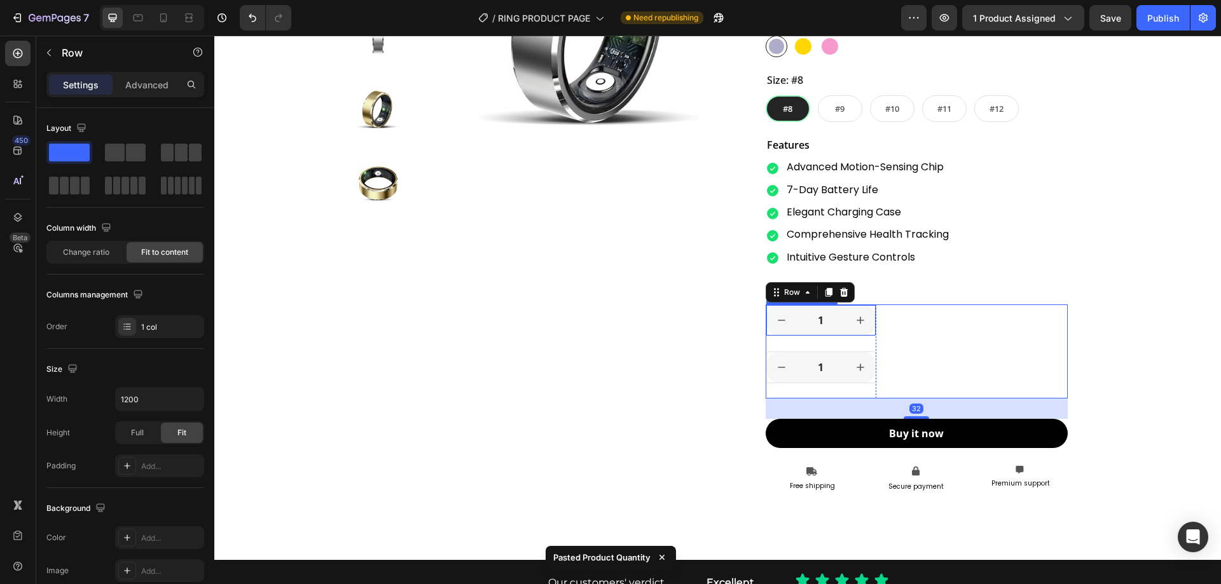
click at [806, 316] on input "1" at bounding box center [821, 320] width 48 height 31
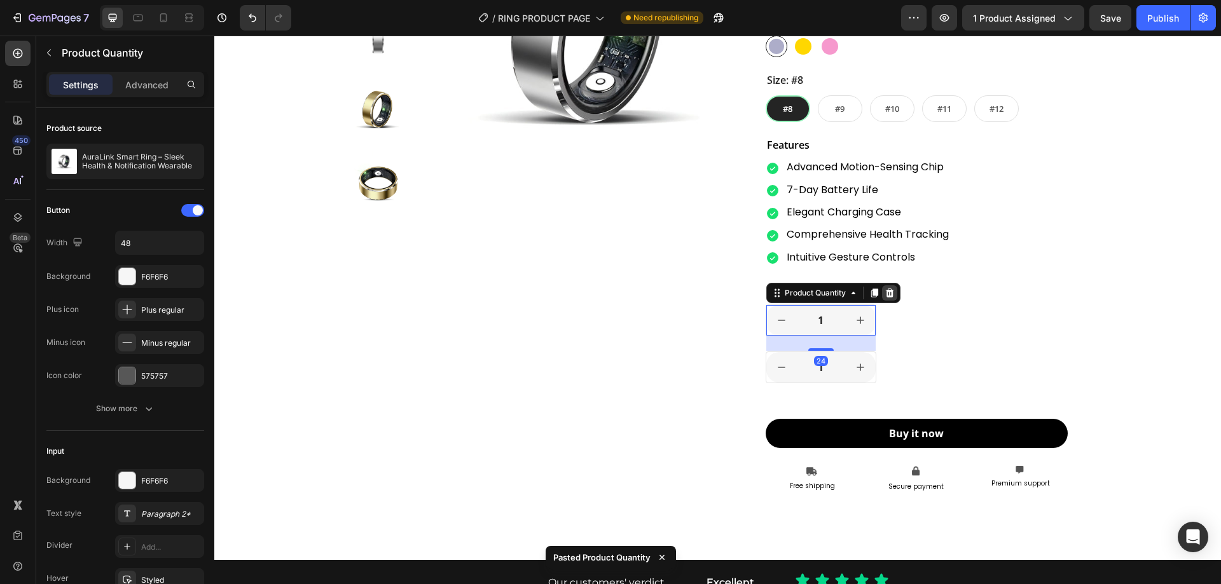
click at [884, 295] on icon at bounding box center [889, 293] width 10 height 10
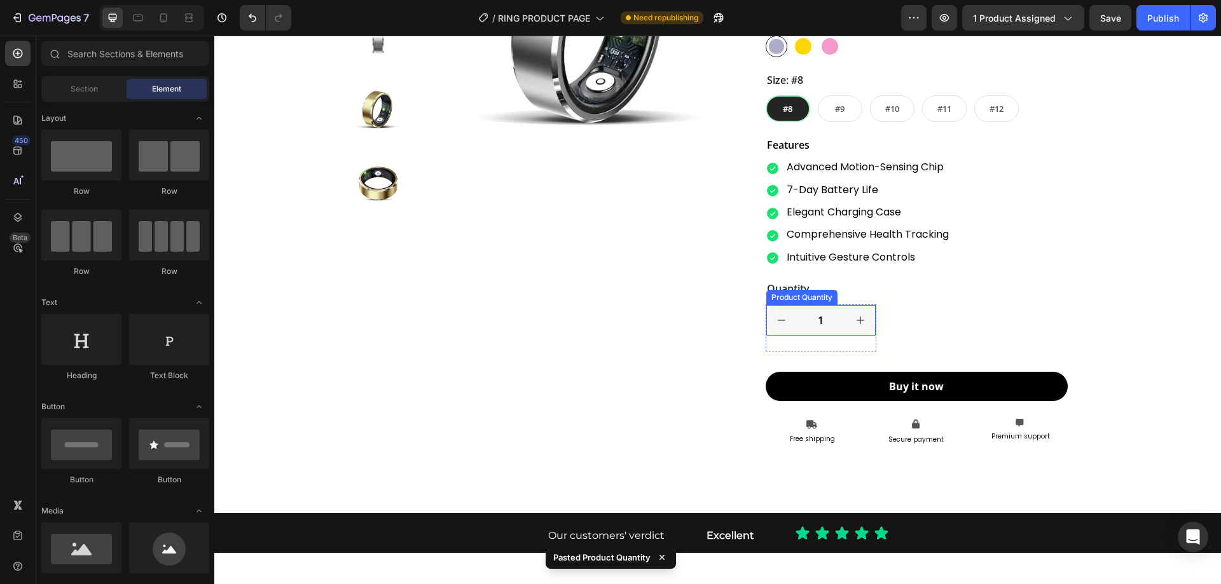
click at [825, 324] on input "1" at bounding box center [821, 320] width 48 height 31
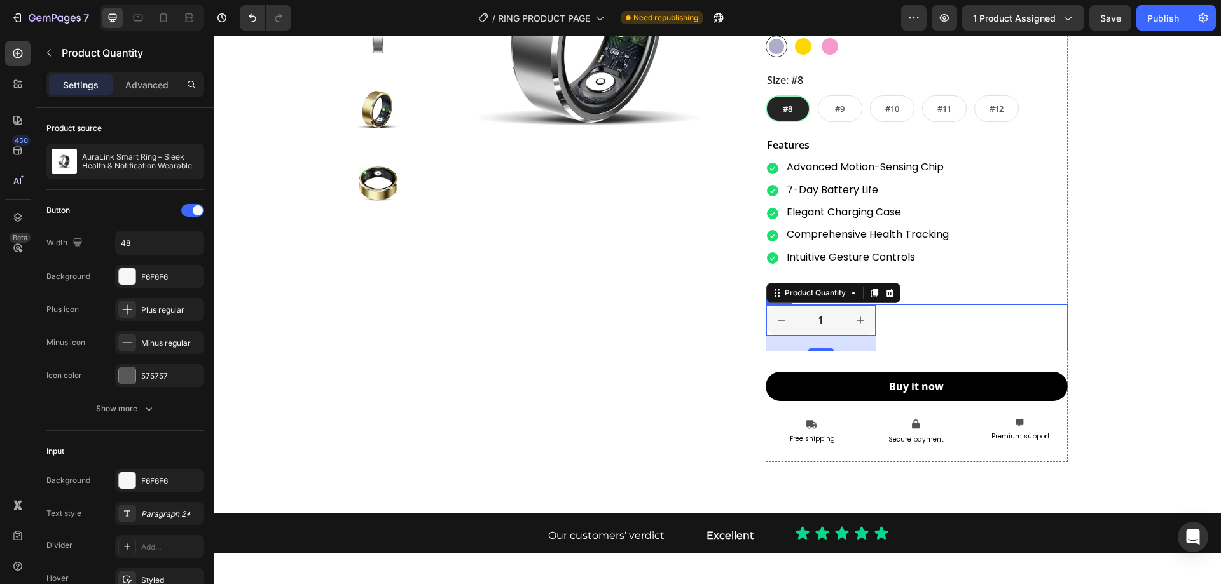
click at [927, 335] on div "1 Product Quantity 24 Row Row" at bounding box center [916, 328] width 302 height 47
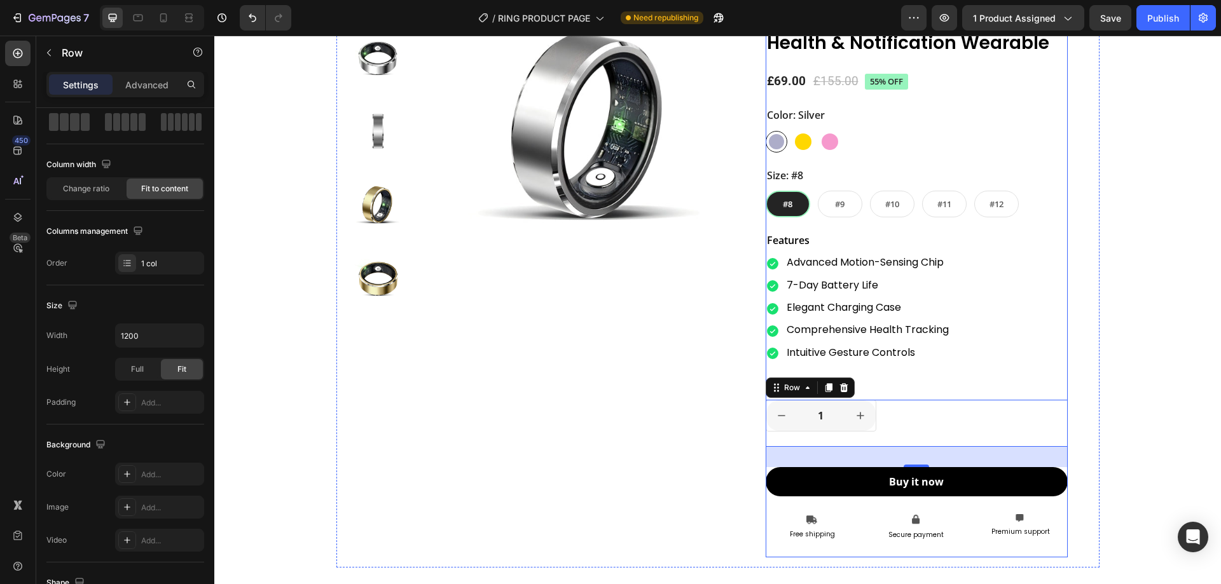
scroll to position [1462, 0]
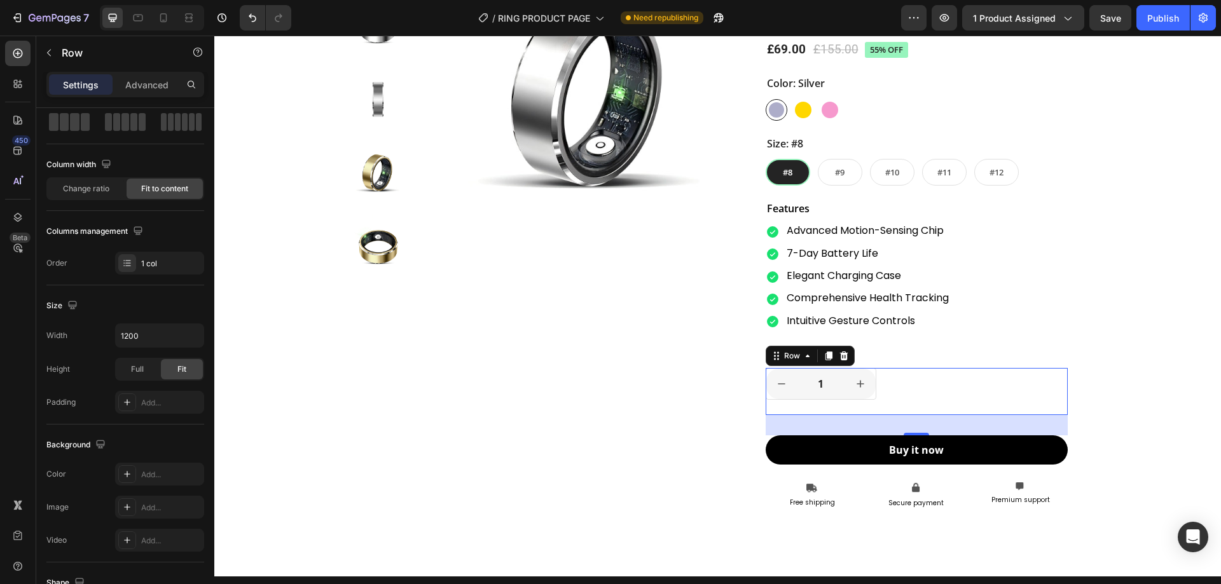
click at [952, 366] on div "Image Icon Icon Icon Icon Icon Icon List 2,500+ Verified Reviews! Text Block Ro…" at bounding box center [916, 221] width 302 height 607
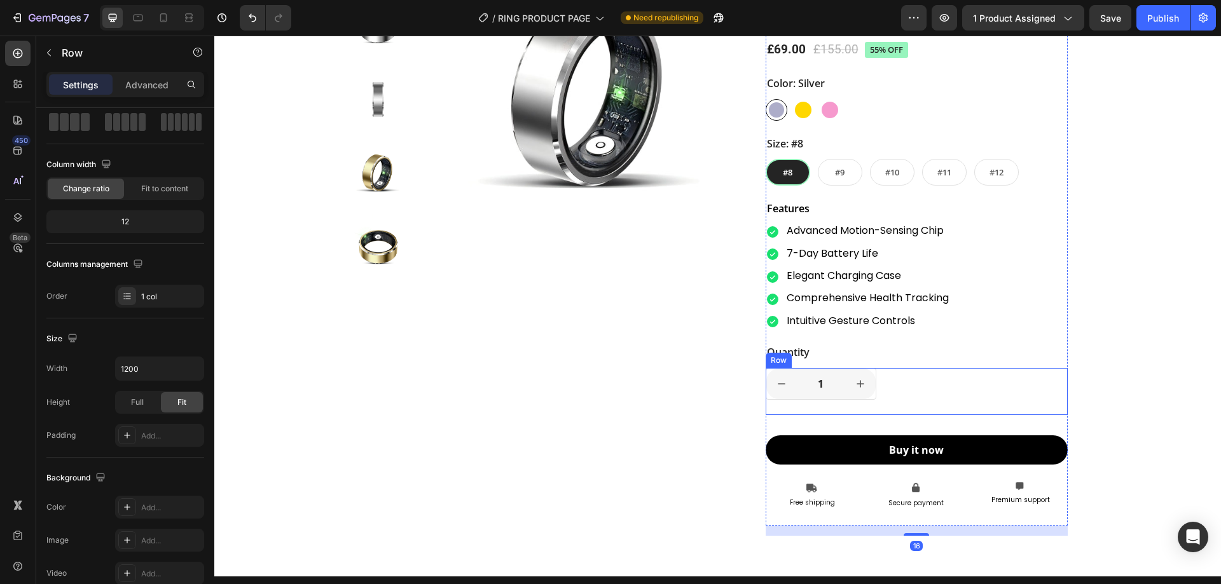
click at [941, 378] on div "1 Product Quantity Row Row" at bounding box center [916, 391] width 302 height 47
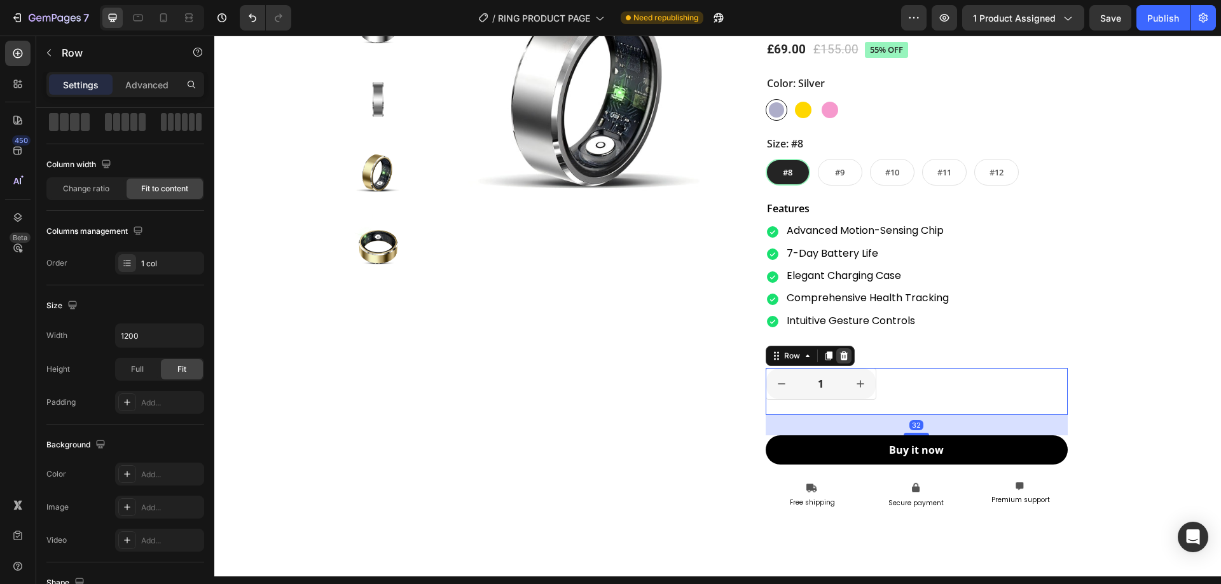
click at [840, 358] on icon at bounding box center [844, 356] width 10 height 10
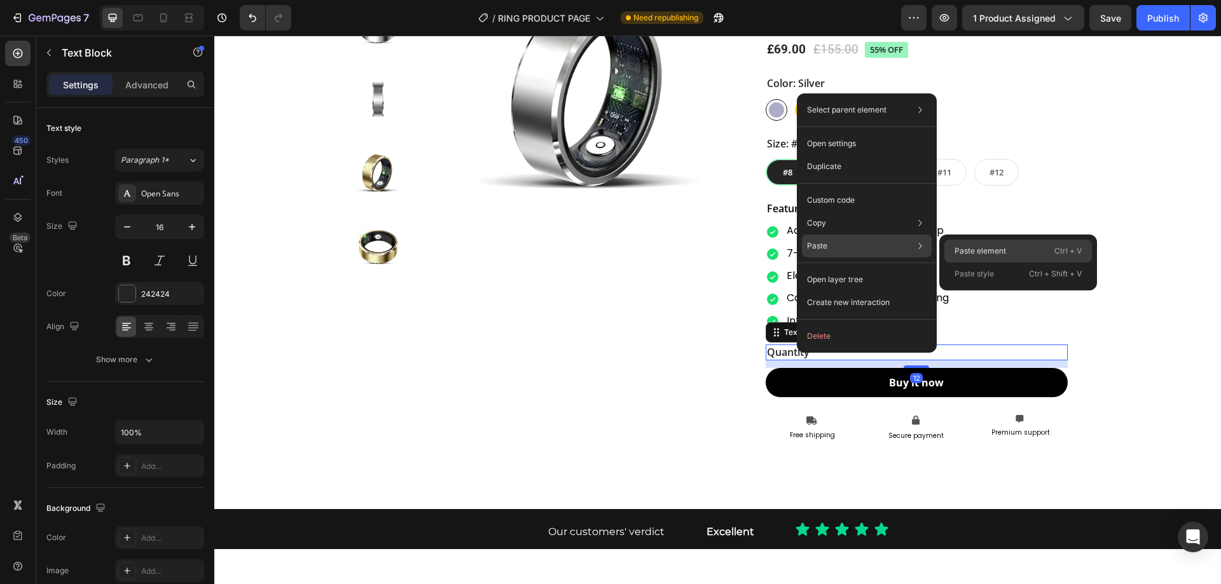
click at [993, 253] on p "Paste element" at bounding box center [979, 250] width 51 height 11
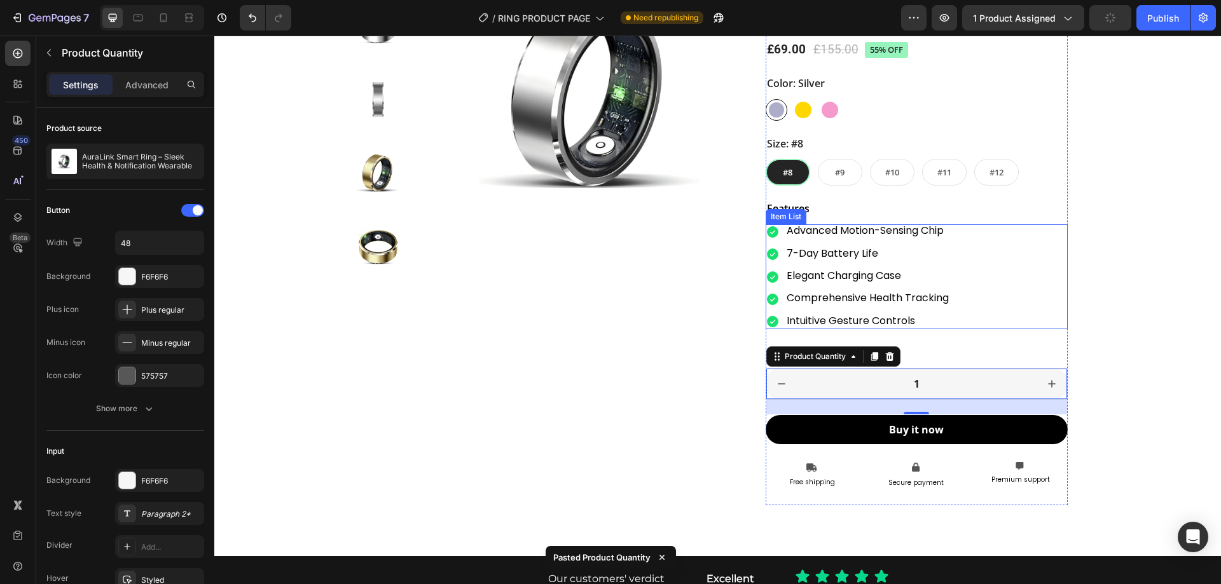
click at [828, 242] on div "Advanced Motion-Sensing Chip 7-Day Battery Life Elegant Charging Case Comprehen…" at bounding box center [857, 276] width 185 height 105
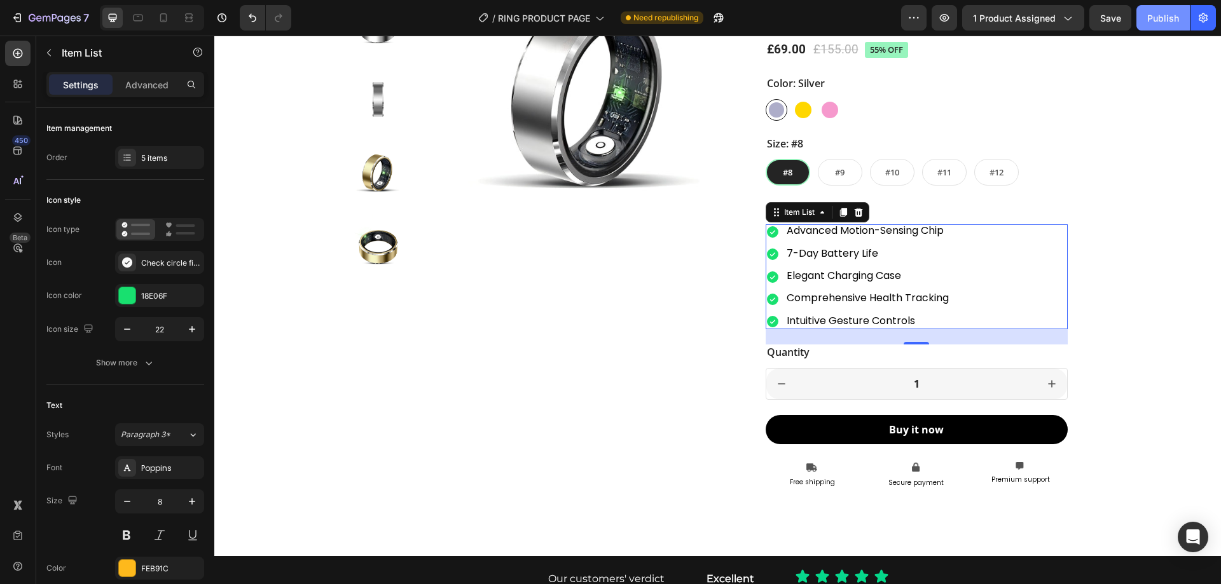
click at [1165, 23] on div "Publish" at bounding box center [1163, 17] width 32 height 13
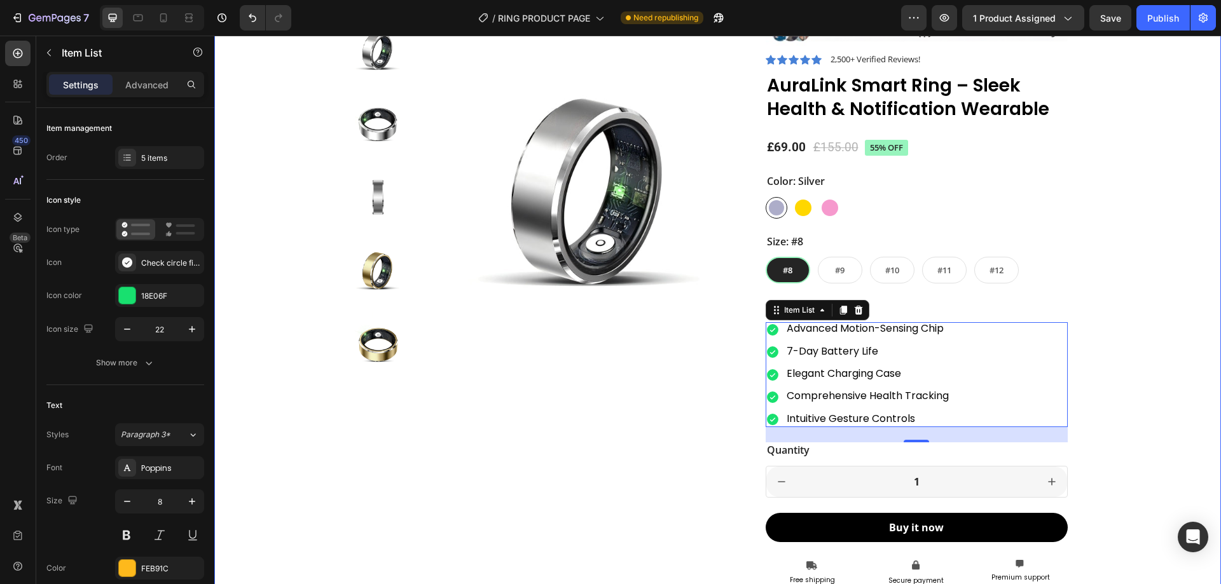
scroll to position [1335, 0]
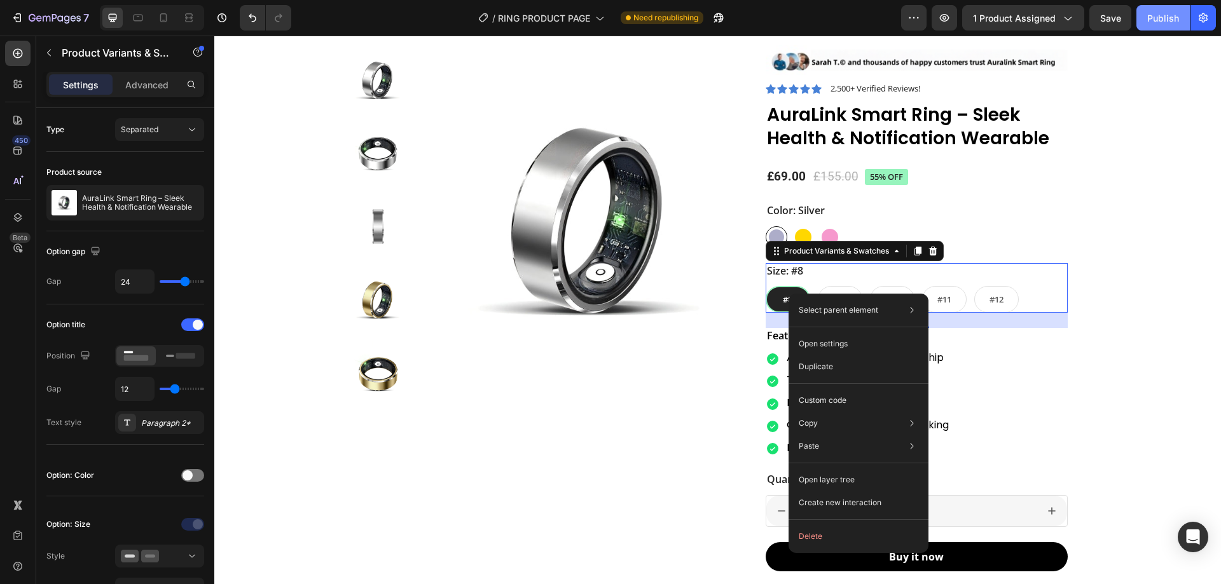
drag, startPoint x: 1168, startPoint y: 18, endPoint x: 1137, endPoint y: 25, distance: 32.1
click at [1165, 18] on div "Publish" at bounding box center [1163, 17] width 32 height 13
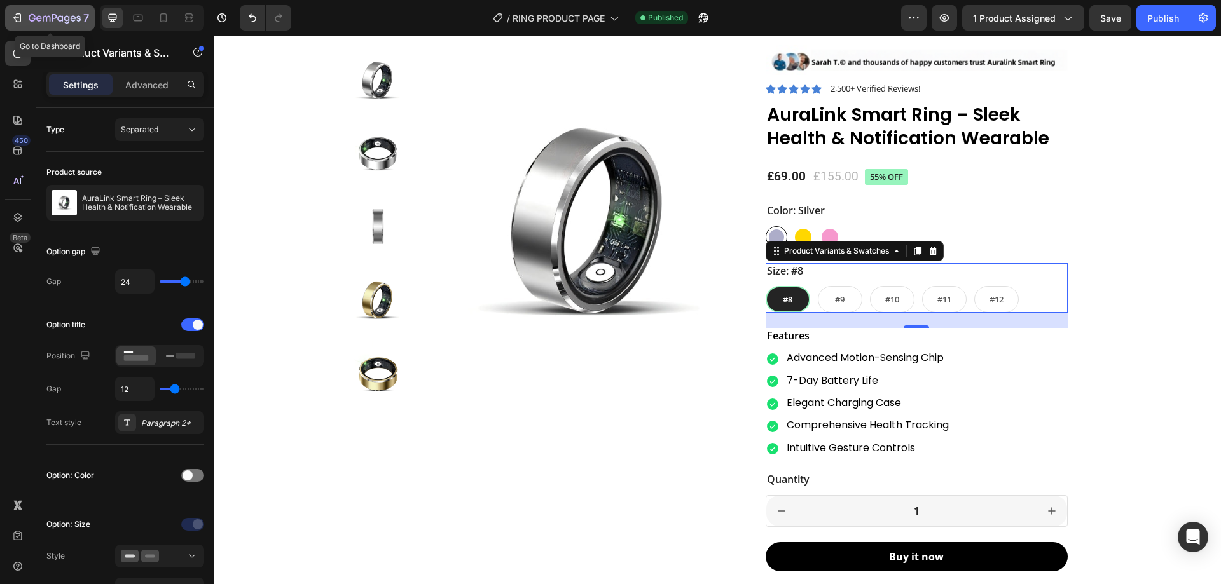
click at [18, 20] on icon "button" at bounding box center [17, 17] width 13 height 13
